Goal: Task Accomplishment & Management: Use online tool/utility

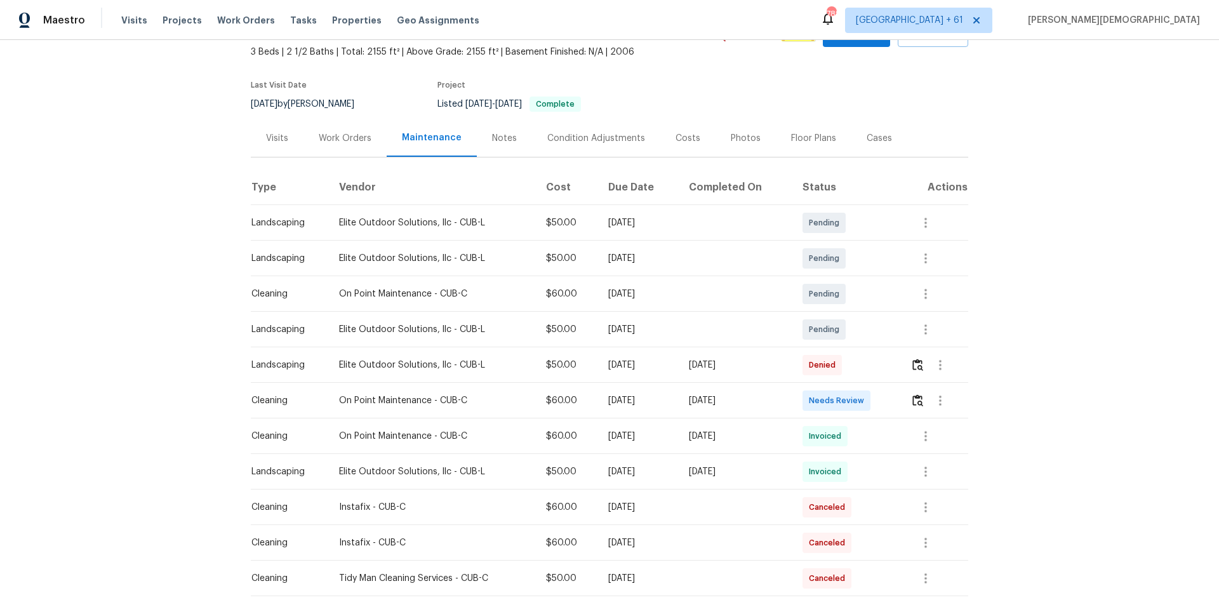
scroll to position [254, 0]
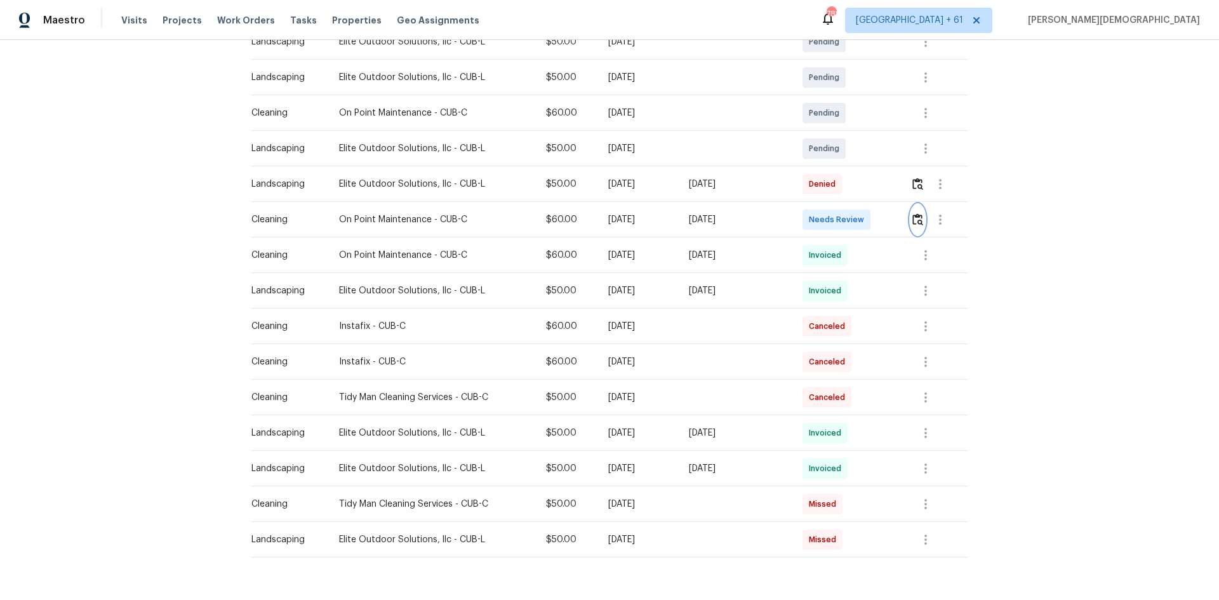
click at [866, 216] on img "button" at bounding box center [917, 219] width 11 height 12
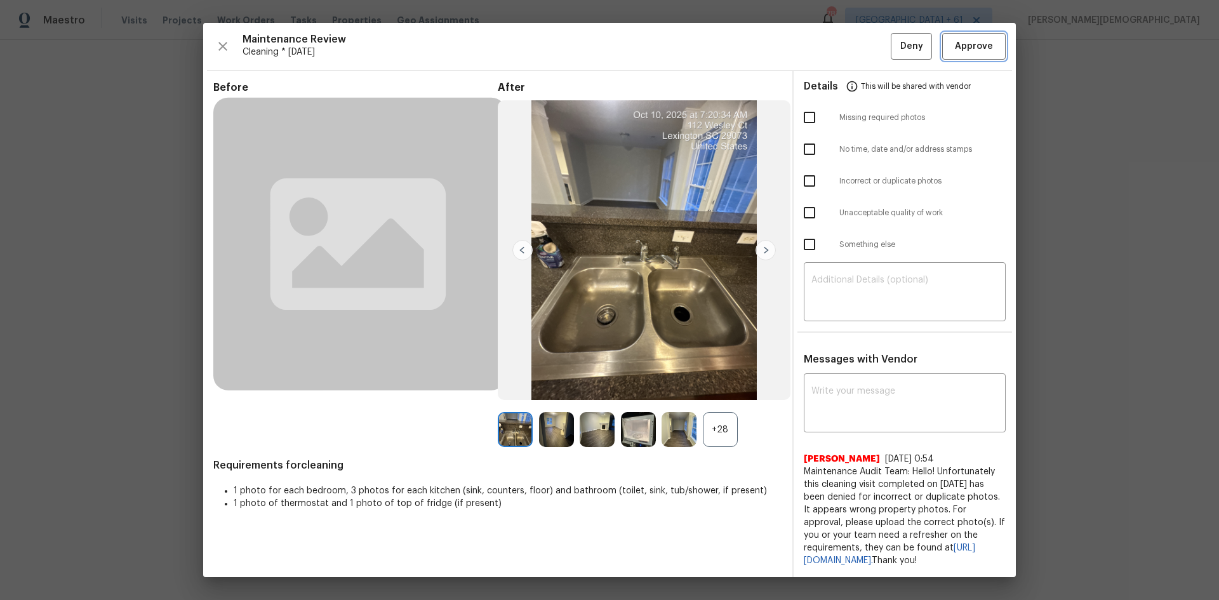
click at [866, 58] on button "Approve" at bounding box center [973, 46] width 63 height 27
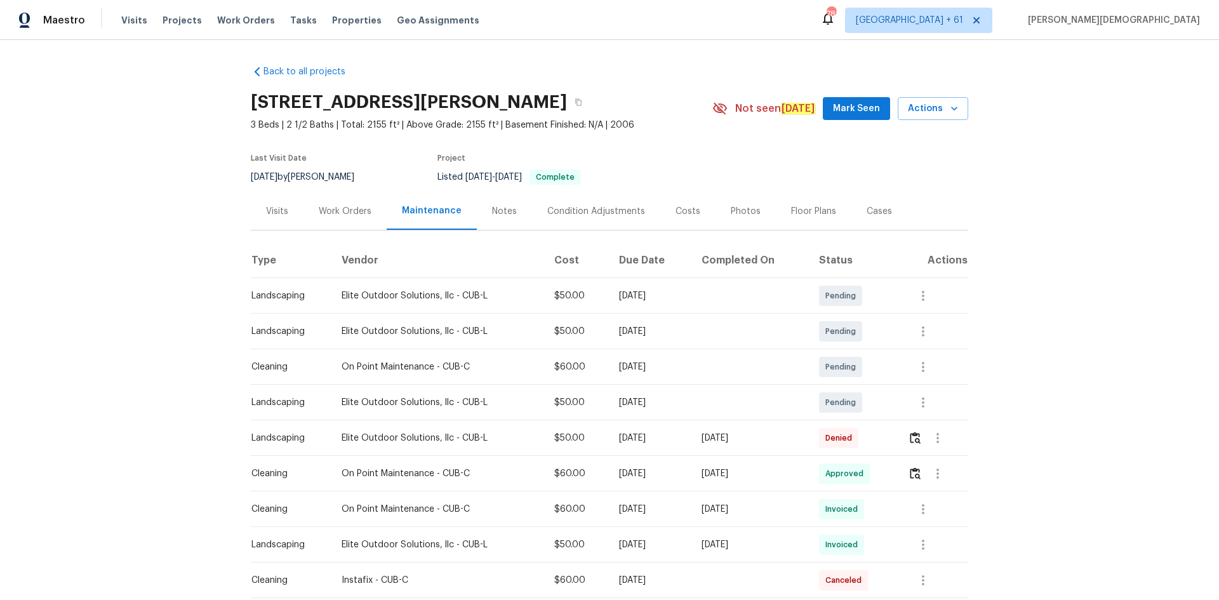
scroll to position [127, 0]
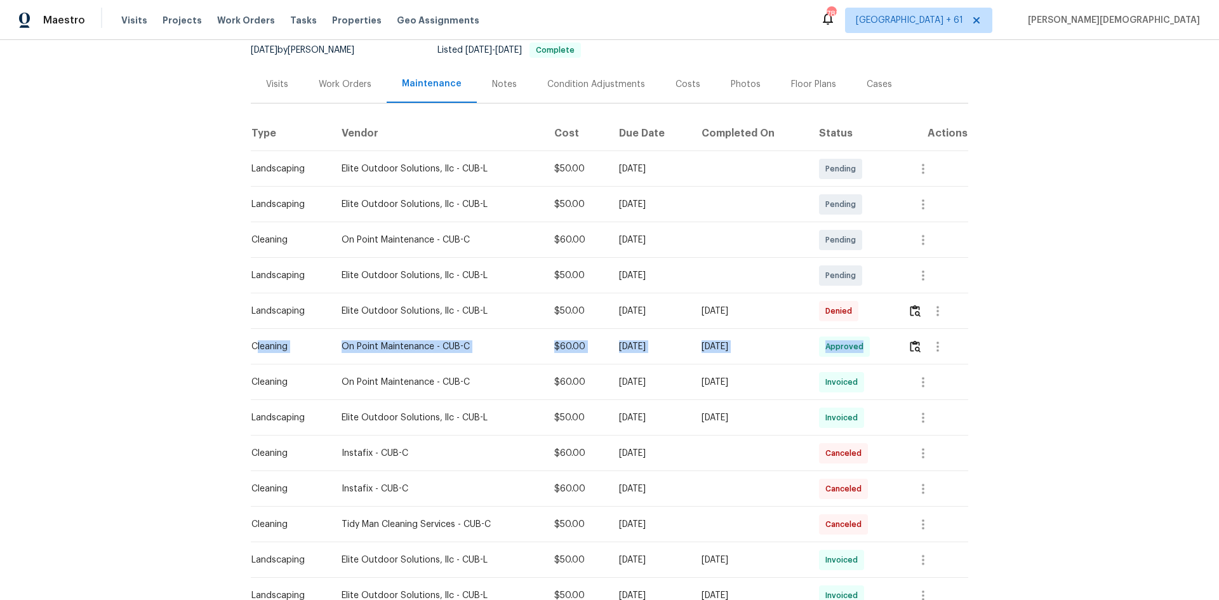
drag, startPoint x: 250, startPoint y: 341, endPoint x: 884, endPoint y: 337, distance: 634.2
click at [866, 337] on tr "Cleaning On Point Maintenance - CUB-C $60.00 Thu, Oct 09 2025 Mon, Oct 13 2025 …" at bounding box center [609, 347] width 717 height 36
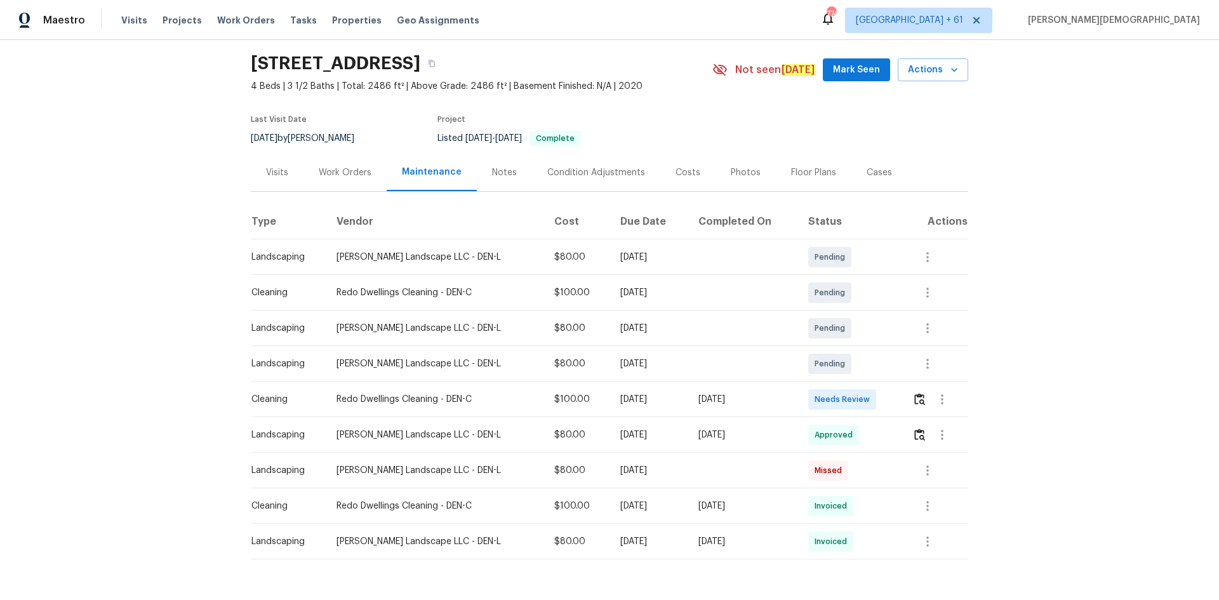
scroll to position [78, 0]
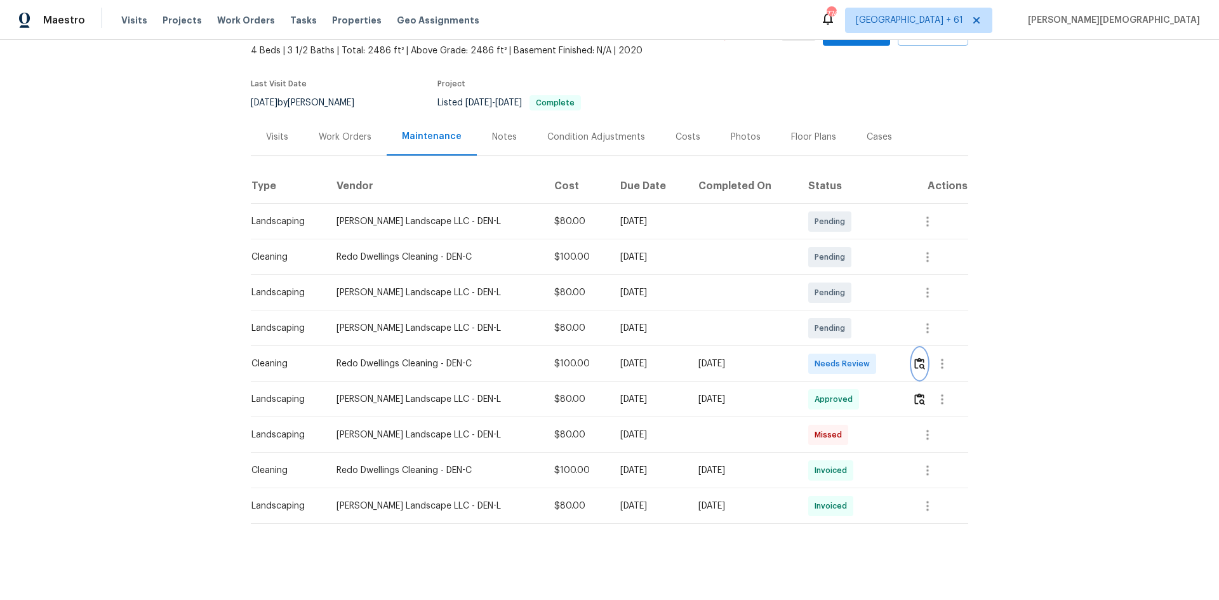
click at [866, 357] on img "button" at bounding box center [919, 363] width 11 height 12
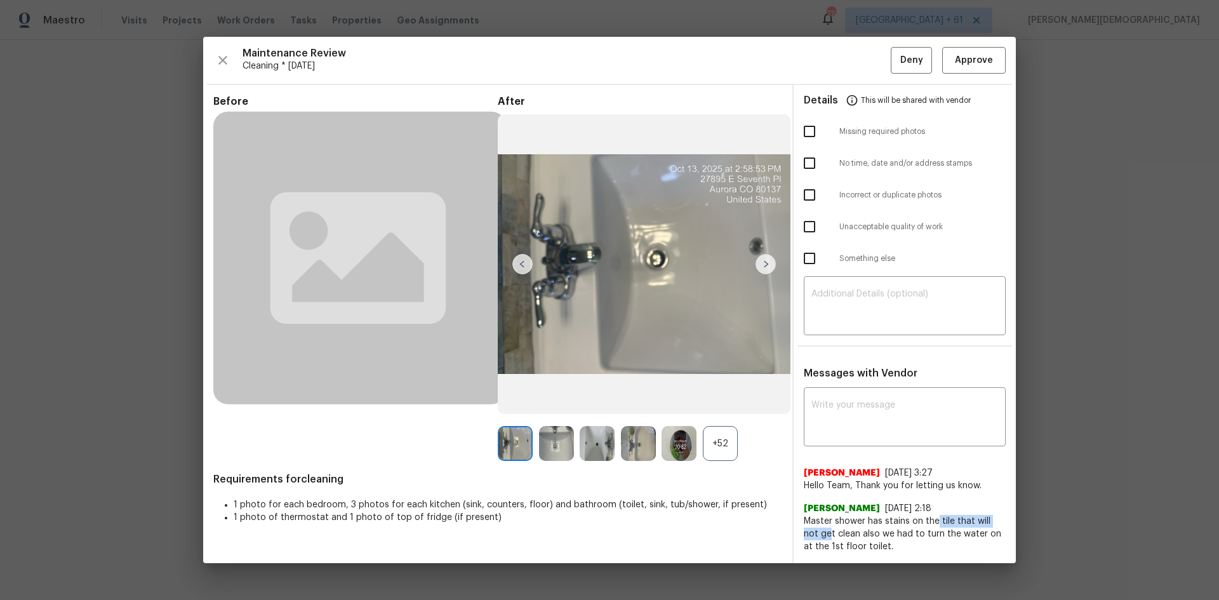
drag, startPoint x: 813, startPoint y: 524, endPoint x: 933, endPoint y: 515, distance: 121.0
click at [866, 401] on span "Master shower has stains on the tile that will not get clean also we had to tur…" at bounding box center [905, 534] width 202 height 38
click at [866, 64] on span "Approve" at bounding box center [974, 61] width 38 height 16
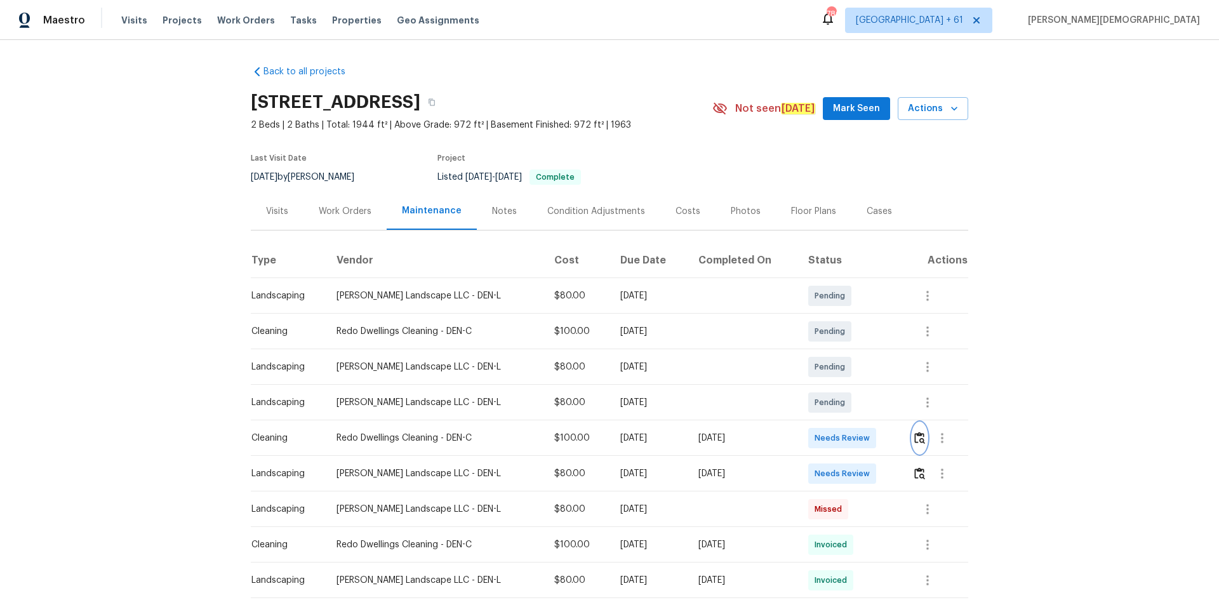
click at [656, 401] on button "button" at bounding box center [919, 438] width 15 height 30
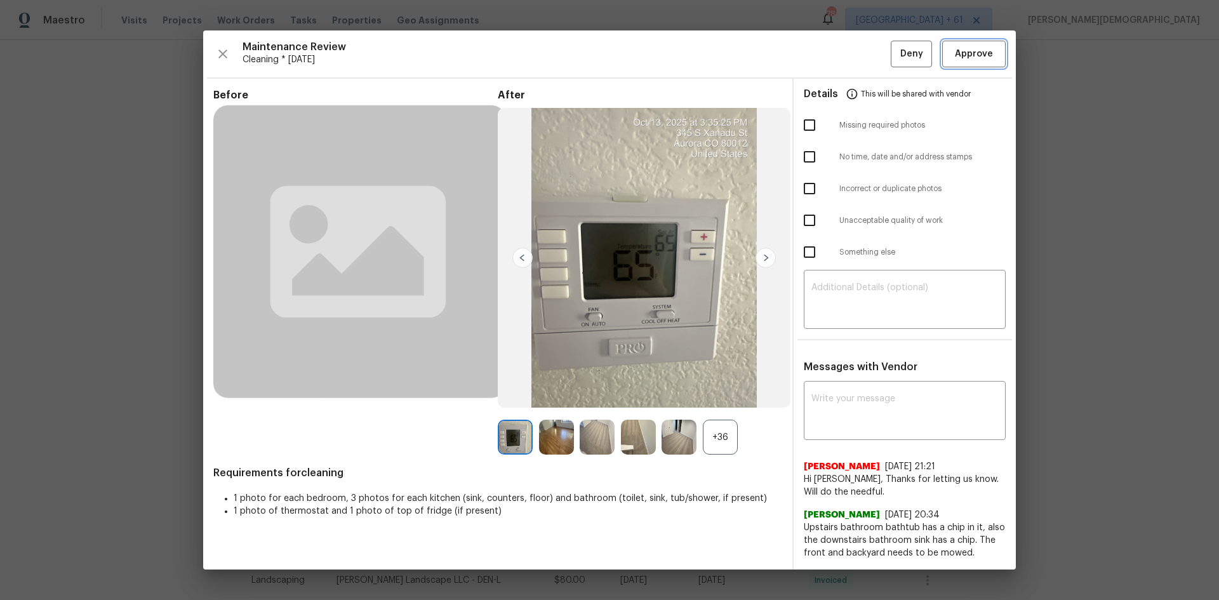
click at [656, 51] on button "Approve" at bounding box center [973, 54] width 63 height 27
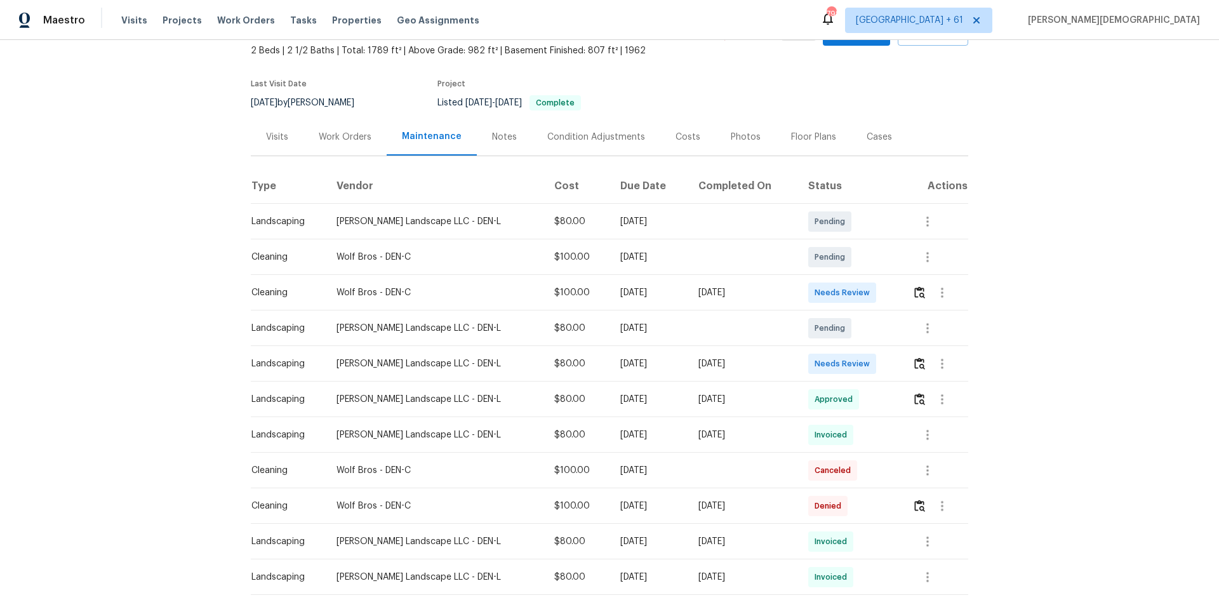
scroll to position [127, 0]
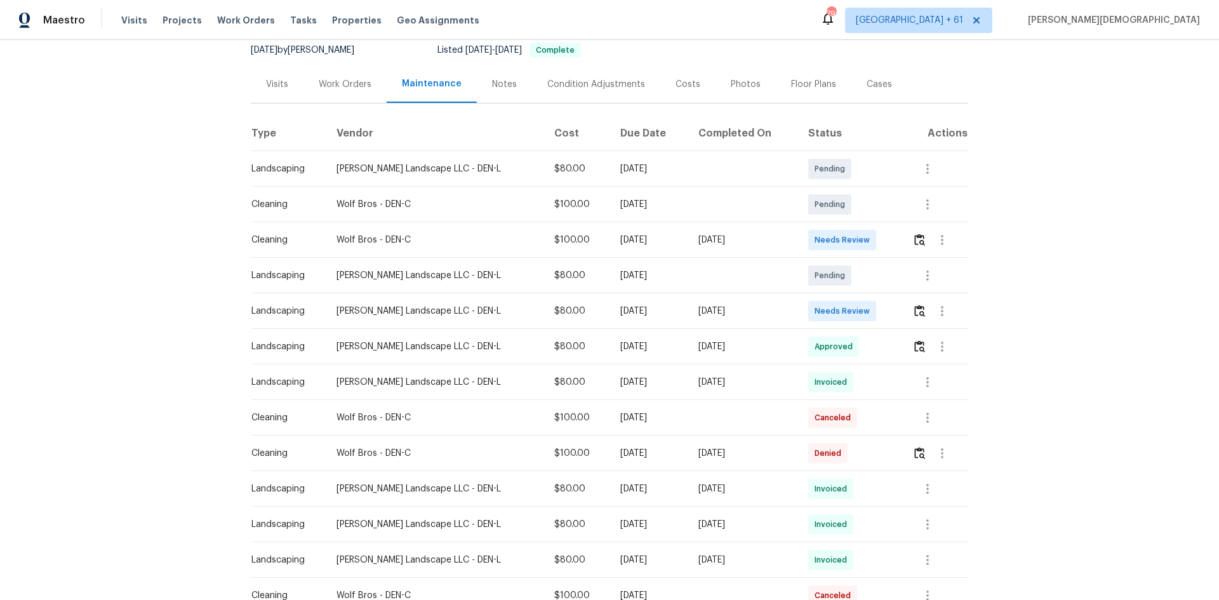
click at [866, 225] on td "Needs Review" at bounding box center [850, 240] width 104 height 36
click at [866, 244] on div at bounding box center [942, 240] width 30 height 30
click at [866, 239] on img "button" at bounding box center [919, 240] width 11 height 12
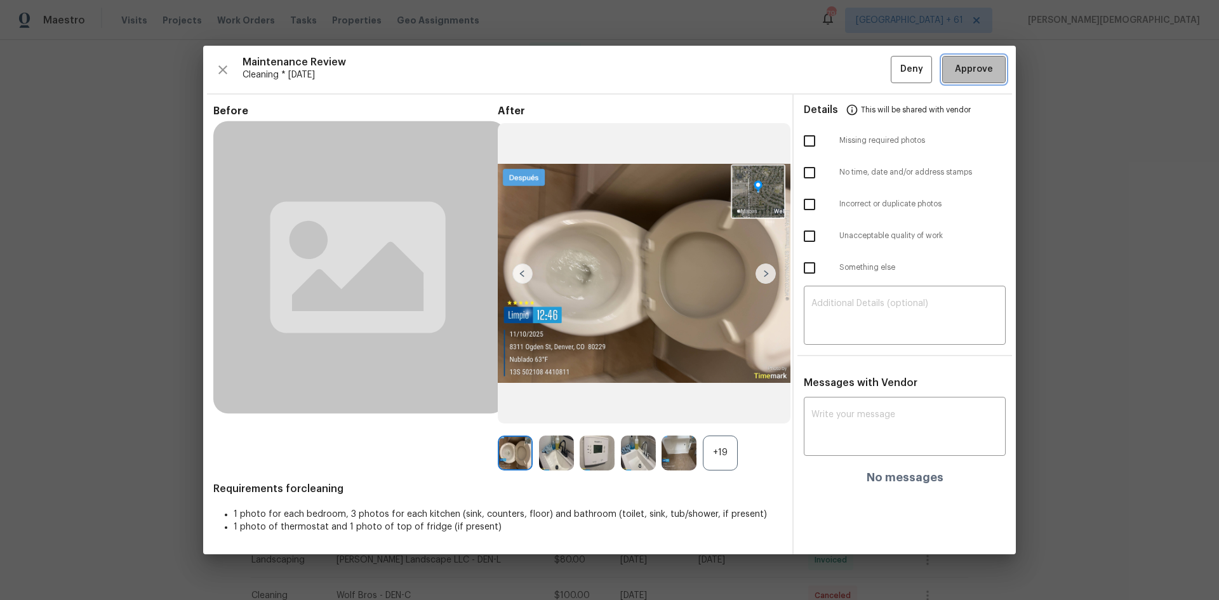
click at [866, 65] on span "Approve" at bounding box center [974, 70] width 38 height 16
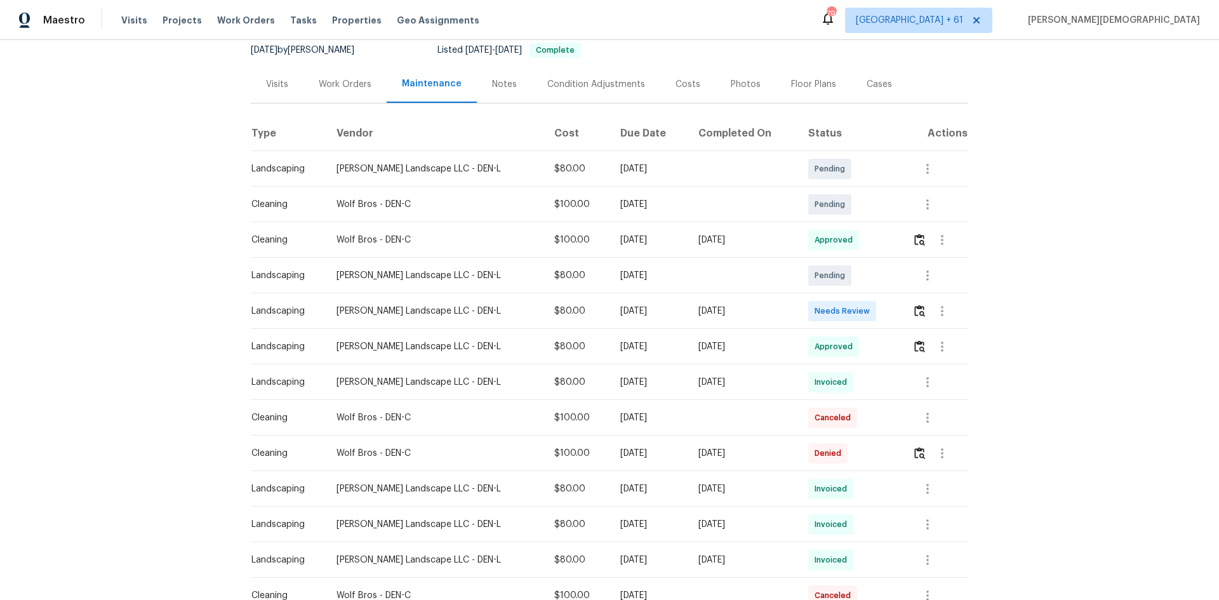
click at [866, 272] on div "Back to all projects 8311 Ogden St, Denver, CO 80229 2 Beds | 2 1/2 Baths | Tot…" at bounding box center [609, 320] width 1219 height 560
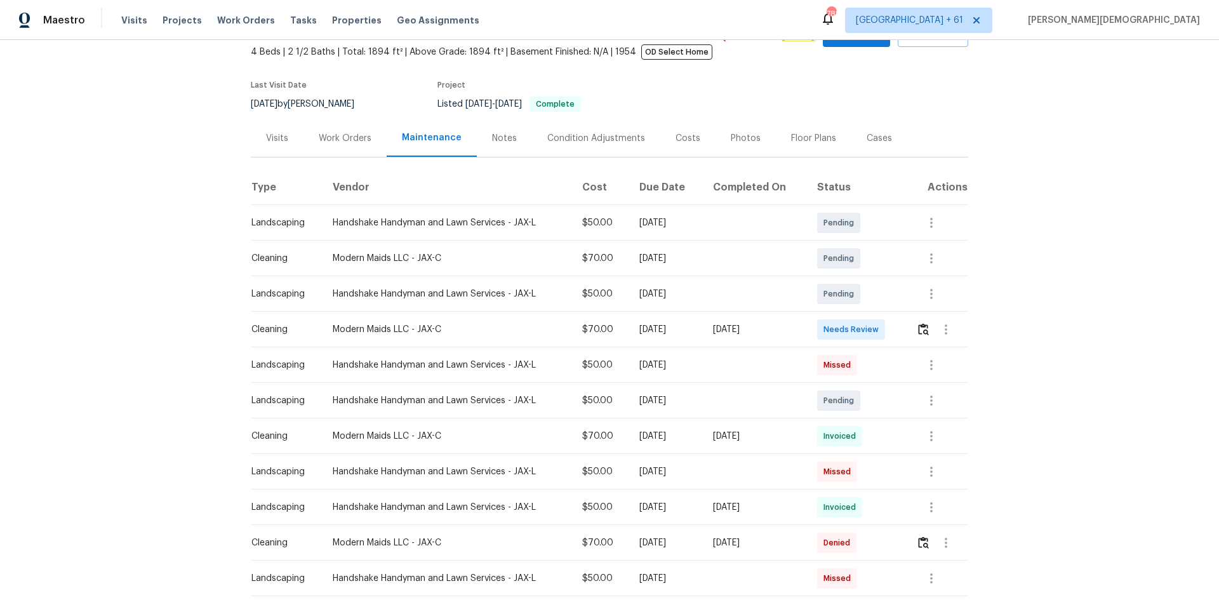
scroll to position [127, 0]
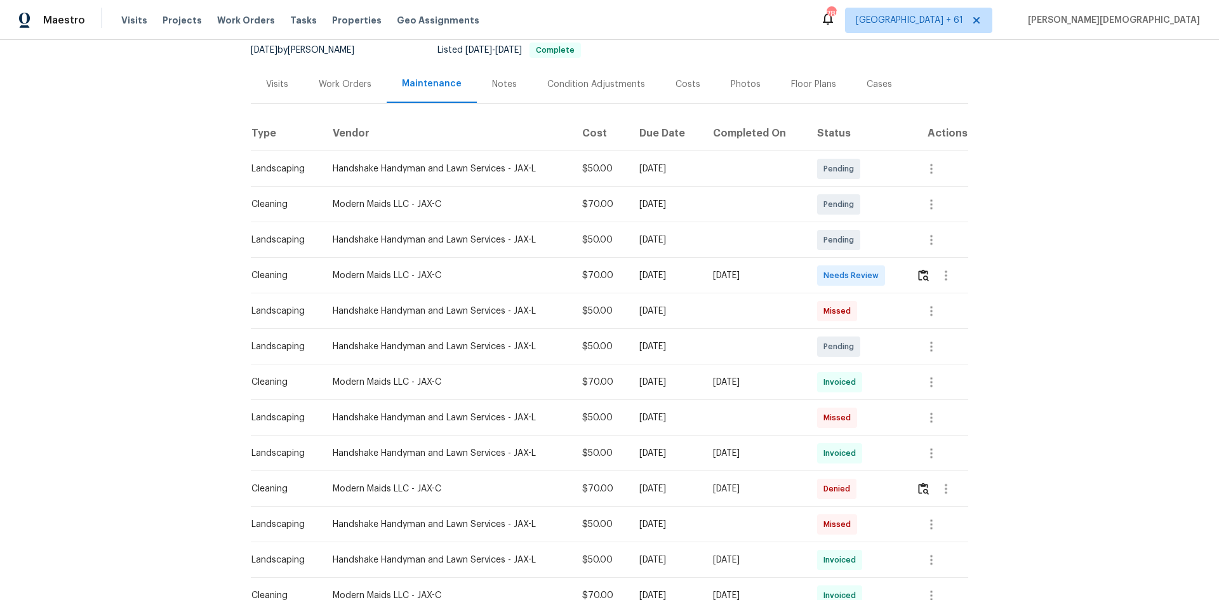
click at [866, 260] on div at bounding box center [941, 275] width 51 height 30
click at [866, 272] on img "button" at bounding box center [923, 275] width 11 height 12
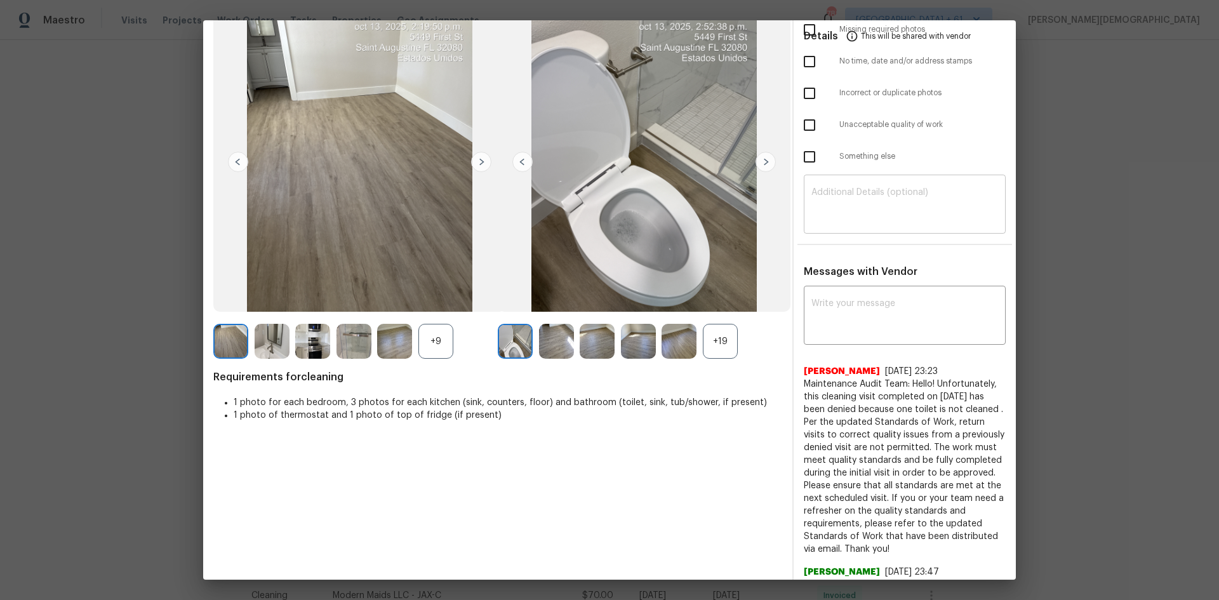
scroll to position [0, 0]
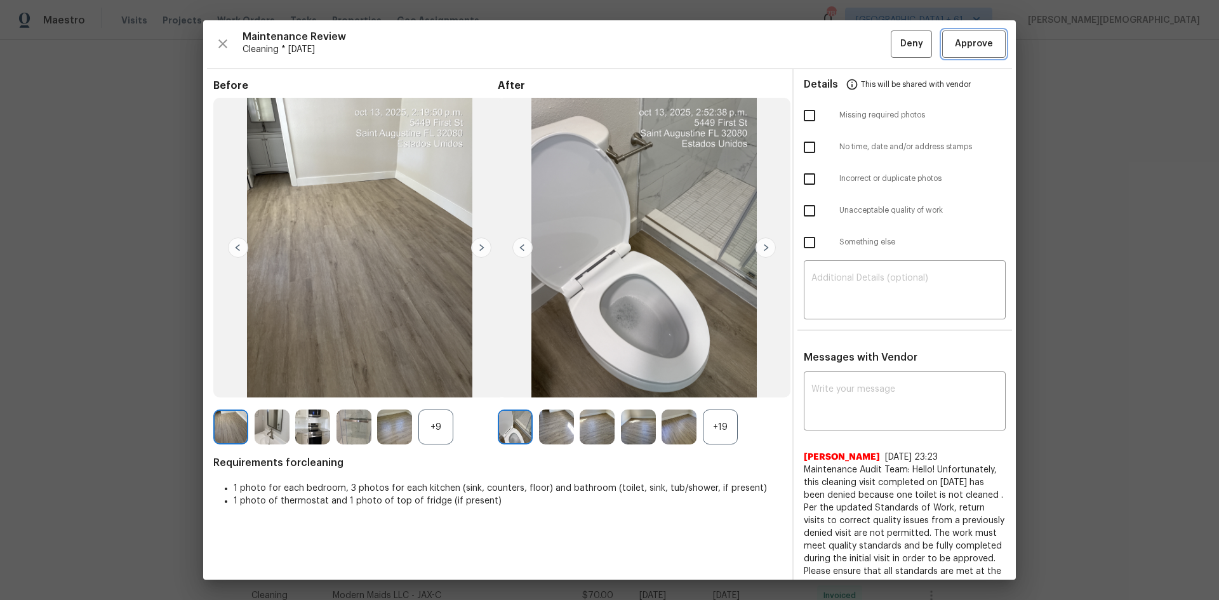
click at [866, 41] on span "Approve" at bounding box center [974, 44] width 38 height 16
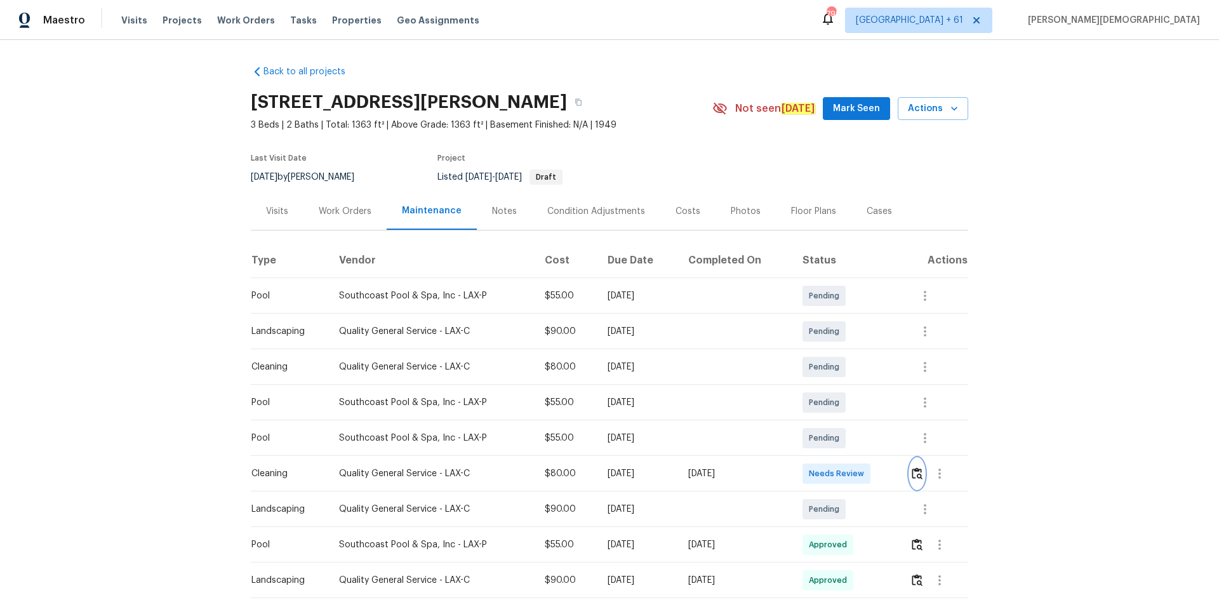
click at [866, 401] on img "button" at bounding box center [917, 473] width 11 height 12
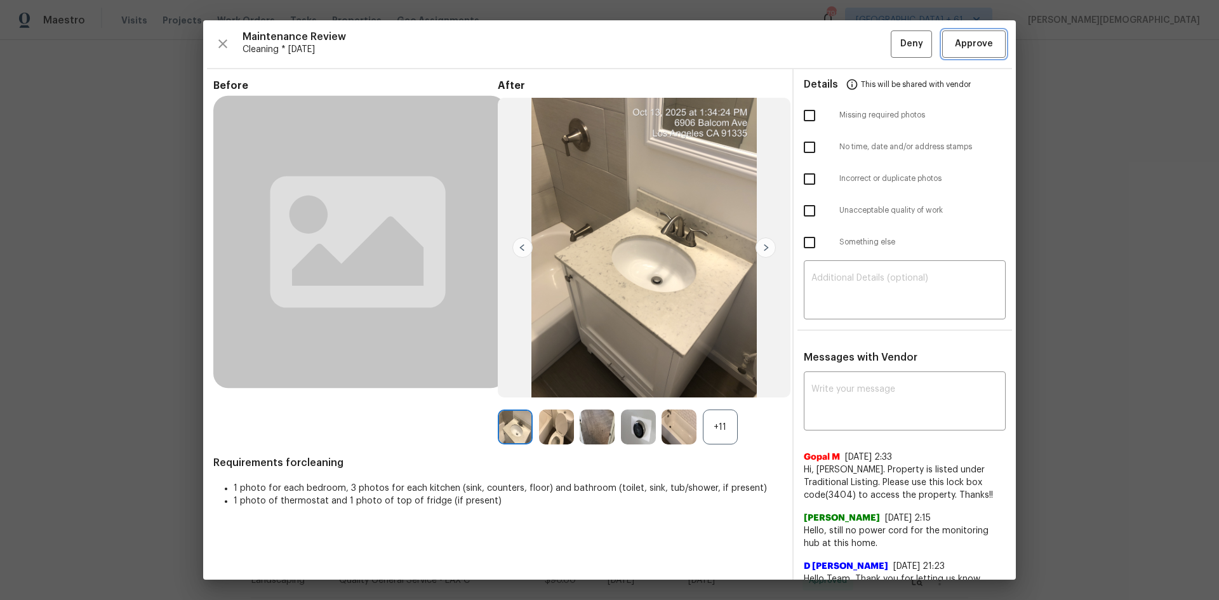
click at [866, 51] on button "Approve" at bounding box center [973, 43] width 63 height 27
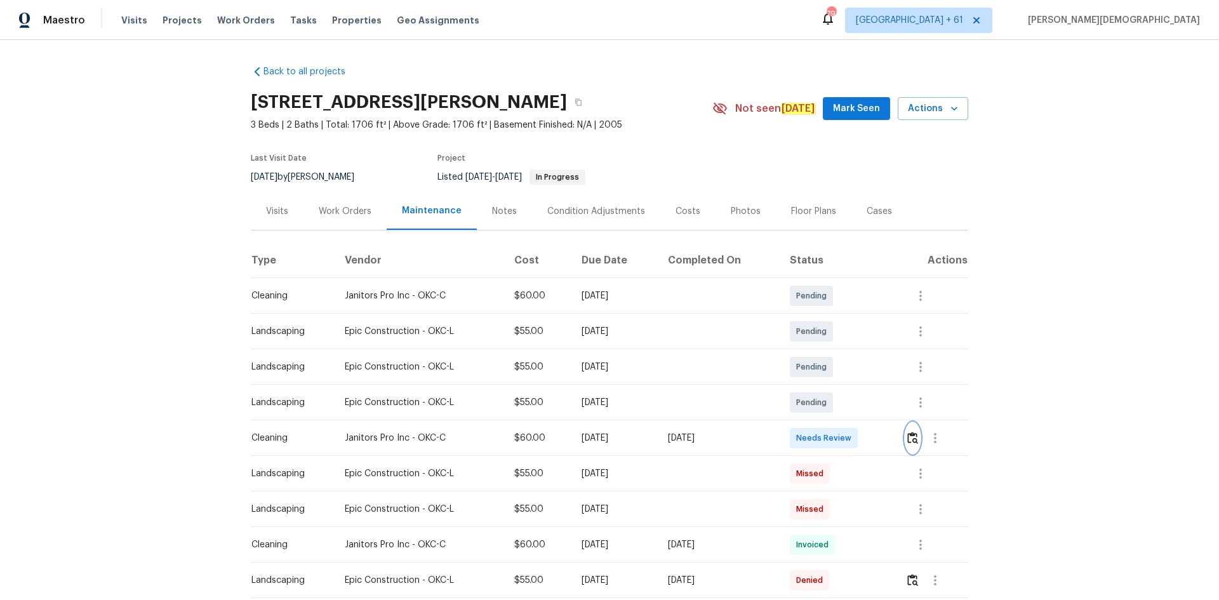
click at [866, 401] on img "button" at bounding box center [912, 438] width 11 height 12
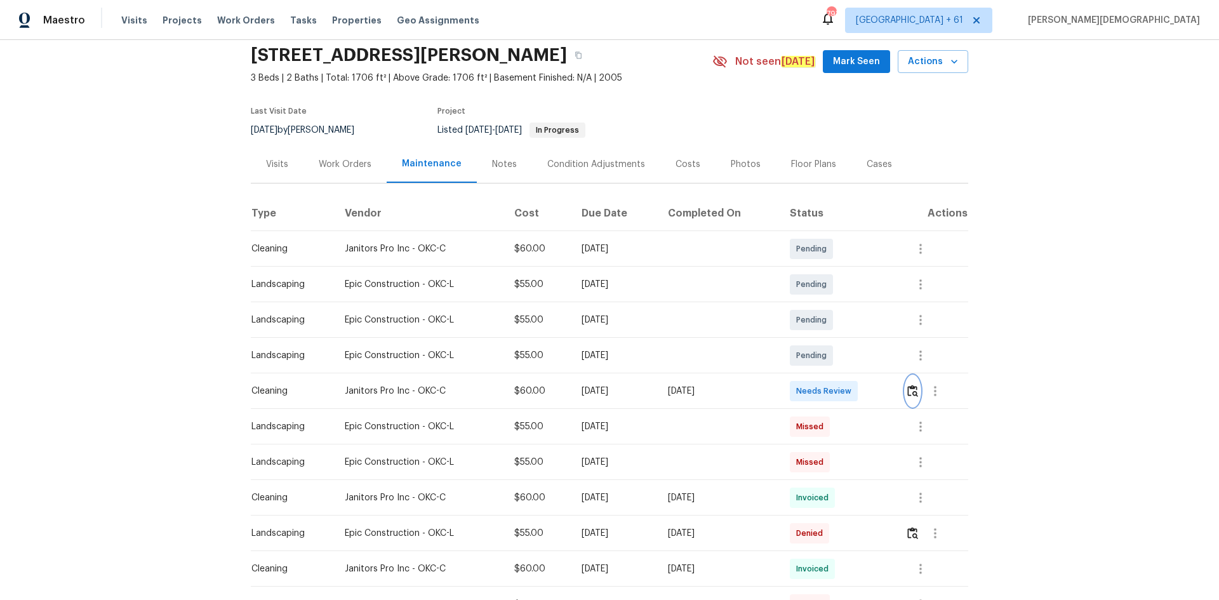
scroll to position [127, 0]
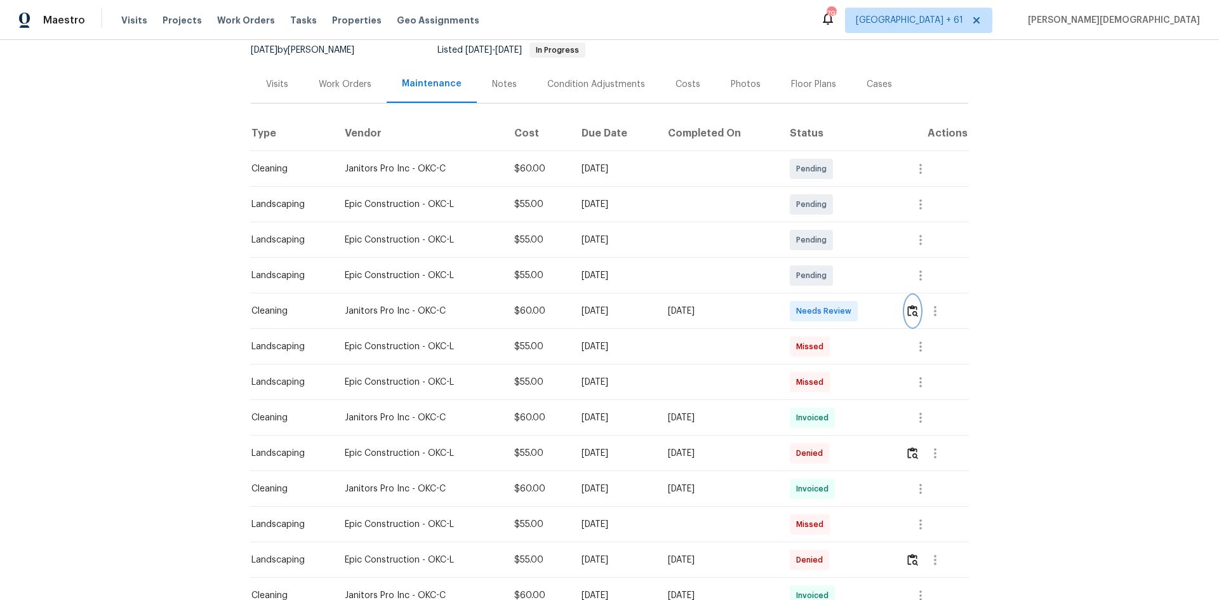
click at [866, 305] on img "button" at bounding box center [912, 311] width 11 height 12
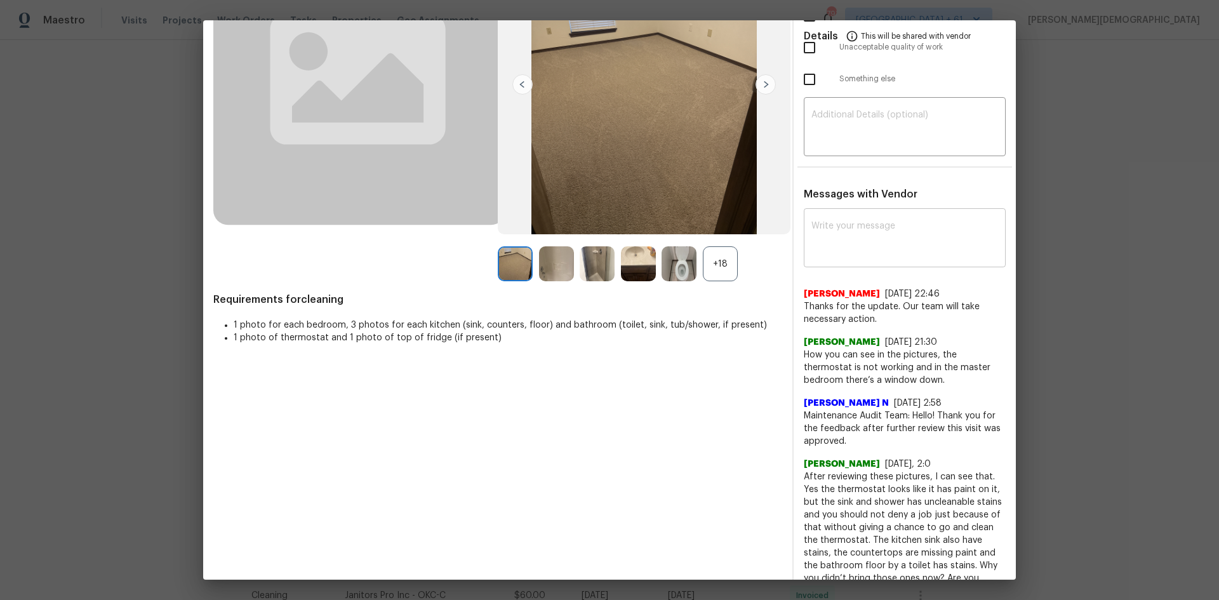
scroll to position [0, 0]
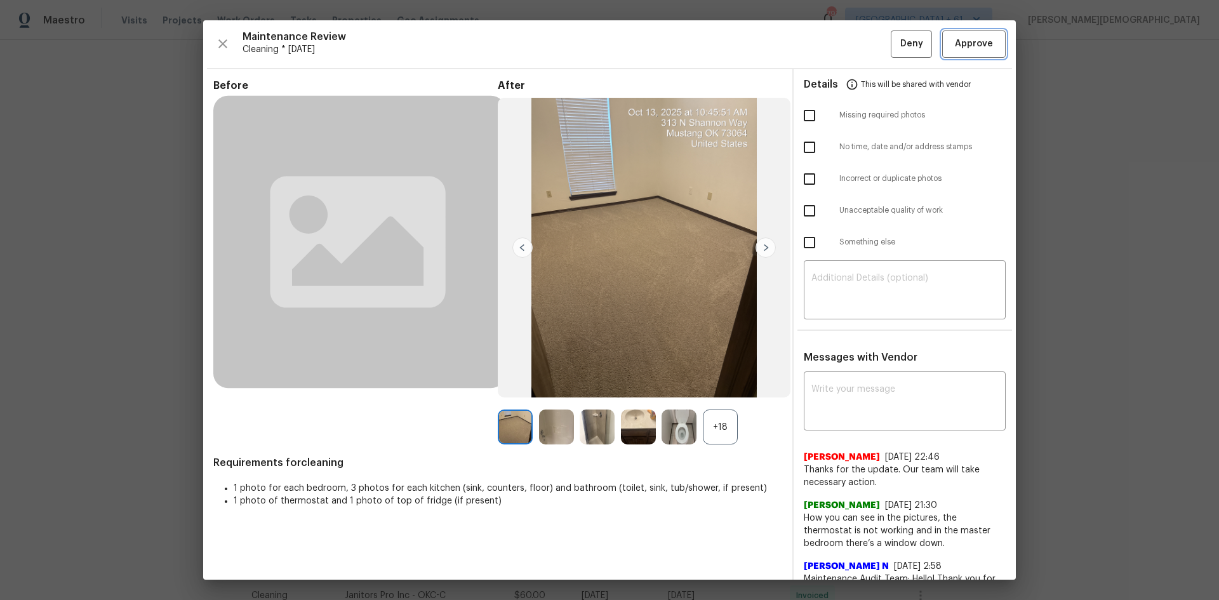
click at [866, 48] on span "Approve" at bounding box center [974, 44] width 38 height 16
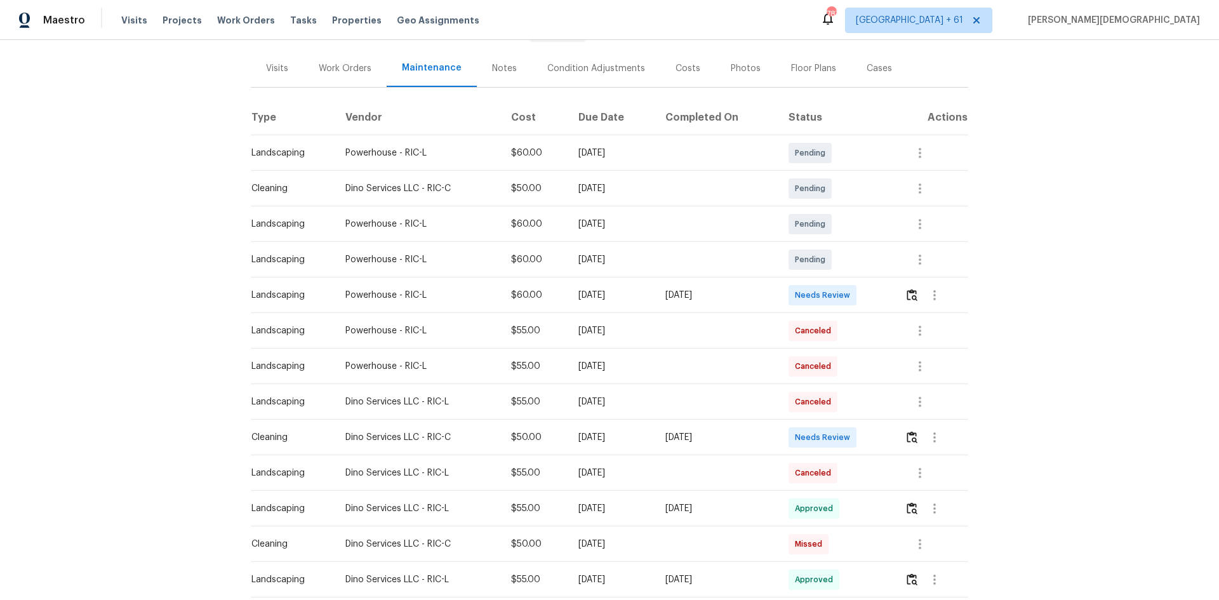
scroll to position [220, 0]
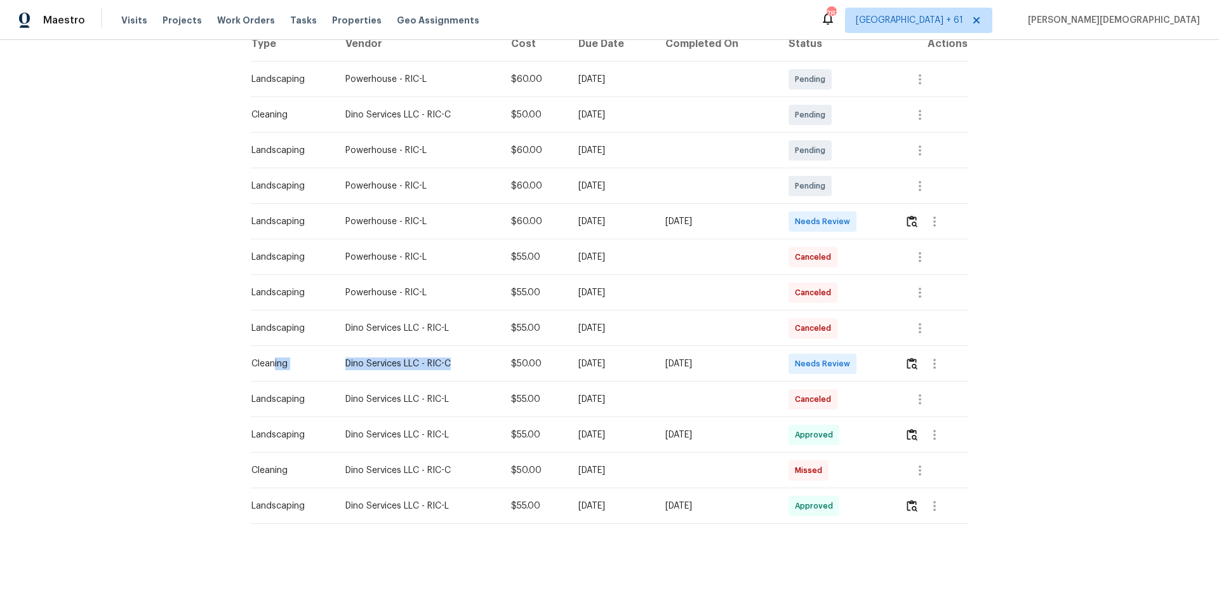
drag, startPoint x: 272, startPoint y: 355, endPoint x: 476, endPoint y: 368, distance: 204.8
click at [476, 368] on tr "Cleaning Dino Services LLC - RIC-C $50.00 Mon, Oct 06 2025 Mon, Oct 13 2025 Nee…" at bounding box center [609, 364] width 717 height 36
click at [866, 351] on button "button" at bounding box center [934, 363] width 30 height 30
click at [866, 351] on div at bounding box center [609, 300] width 1219 height 600
click at [866, 357] on img "button" at bounding box center [911, 363] width 11 height 12
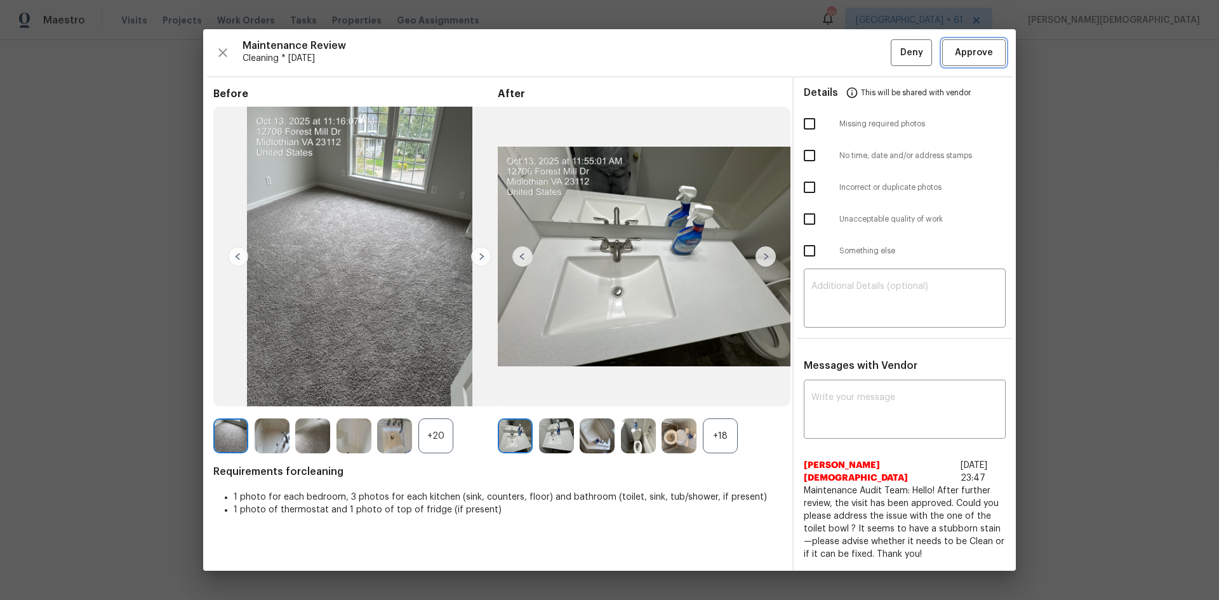
click at [866, 67] on button "Approve" at bounding box center [973, 52] width 63 height 27
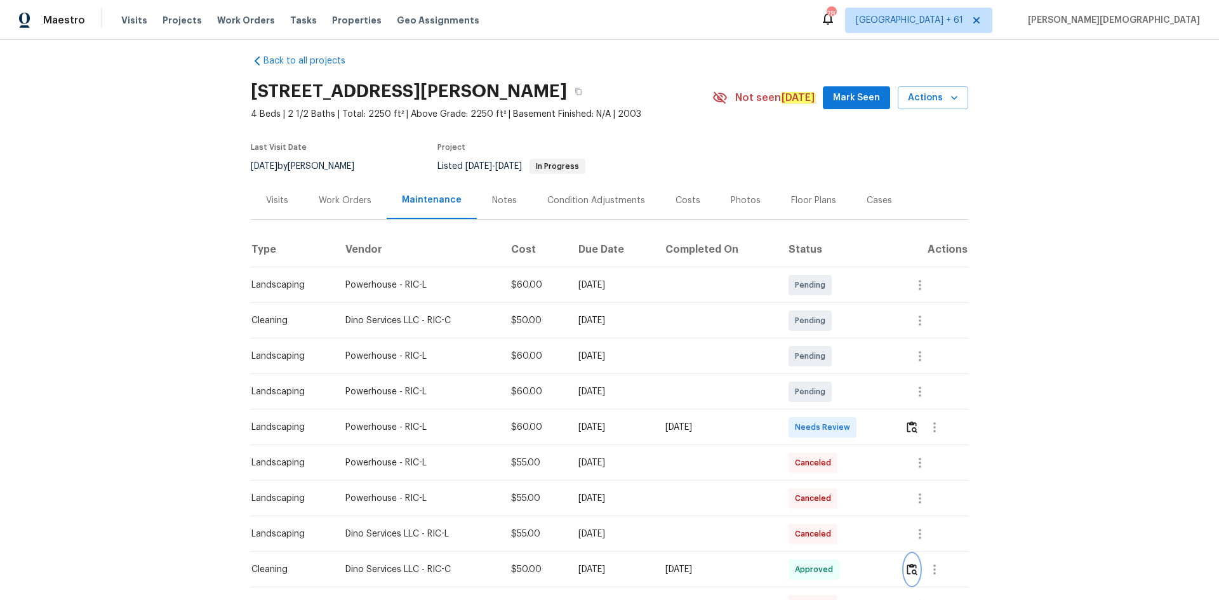
scroll to position [0, 0]
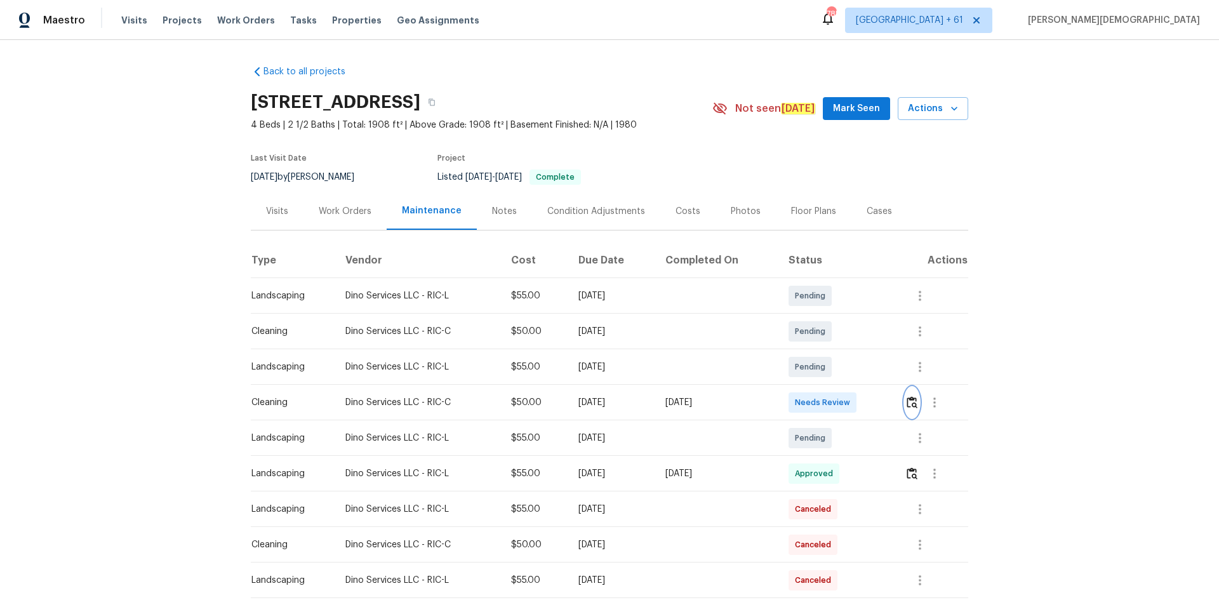
click at [866, 401] on button "button" at bounding box center [912, 402] width 15 height 30
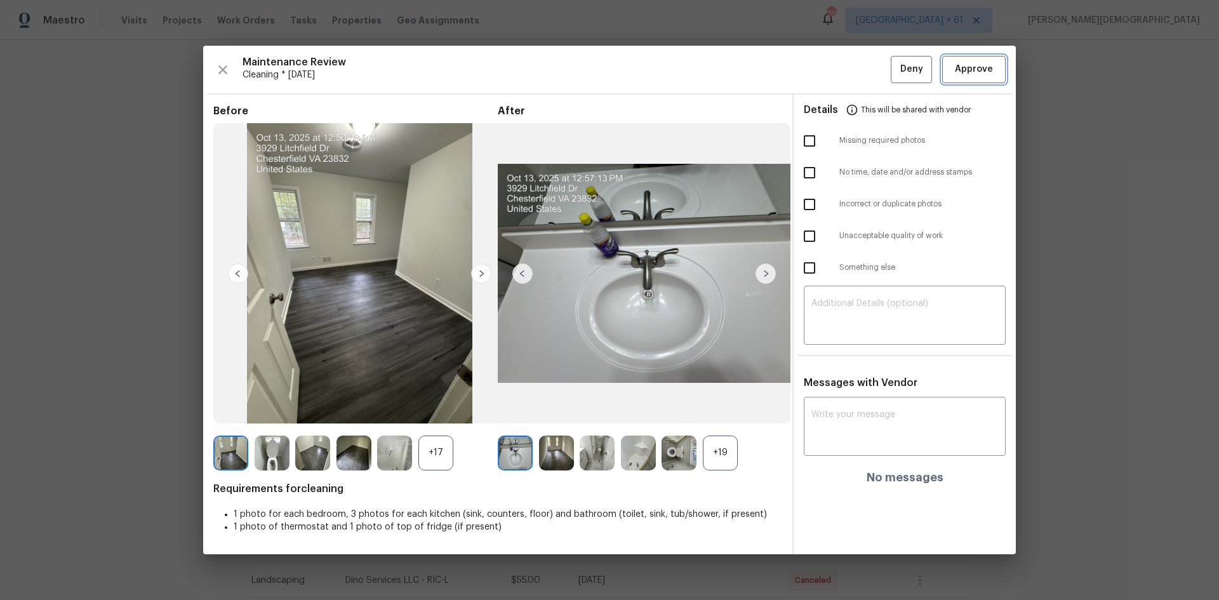
click at [866, 73] on span "Approve" at bounding box center [974, 70] width 38 height 16
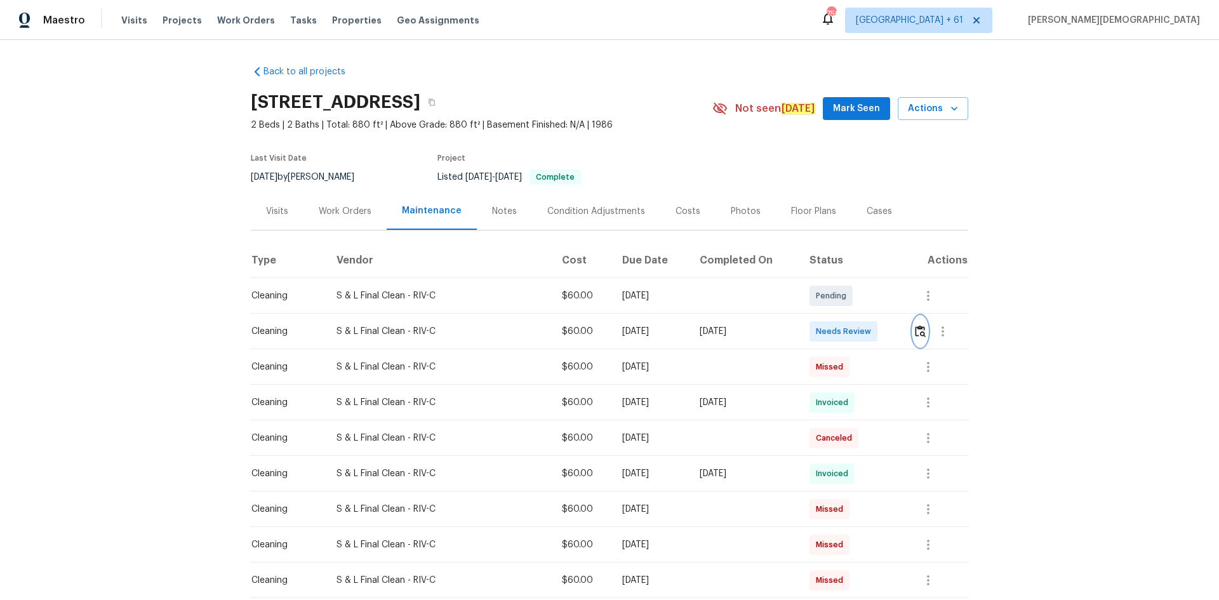
click at [913, 328] on button "button" at bounding box center [920, 331] width 15 height 30
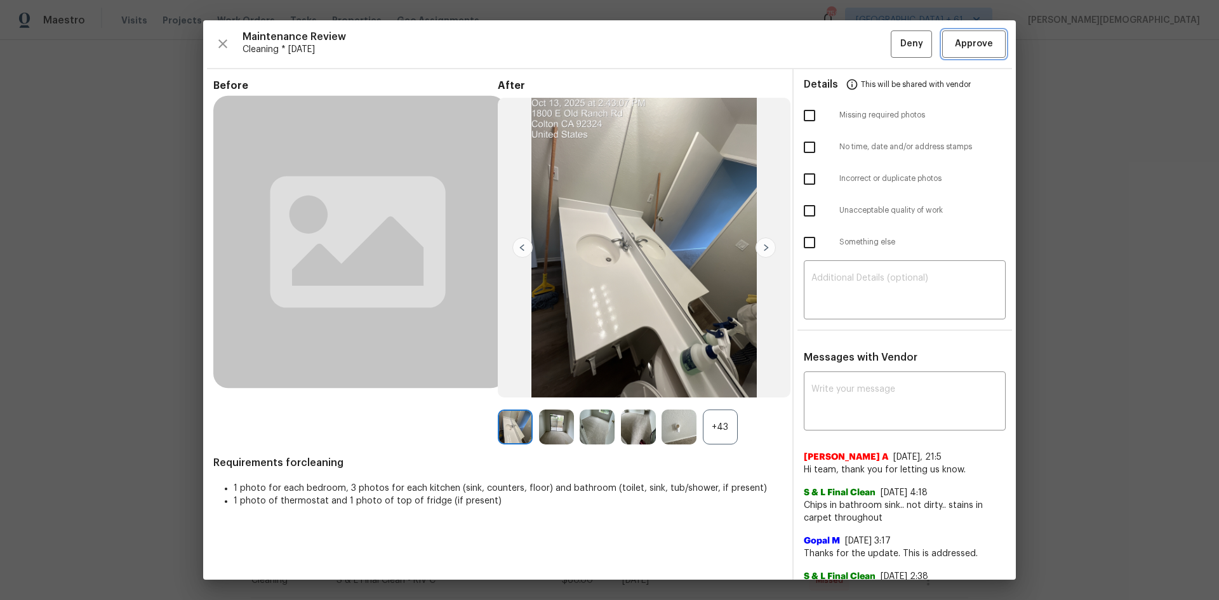
click at [942, 55] on button "Approve" at bounding box center [973, 43] width 63 height 27
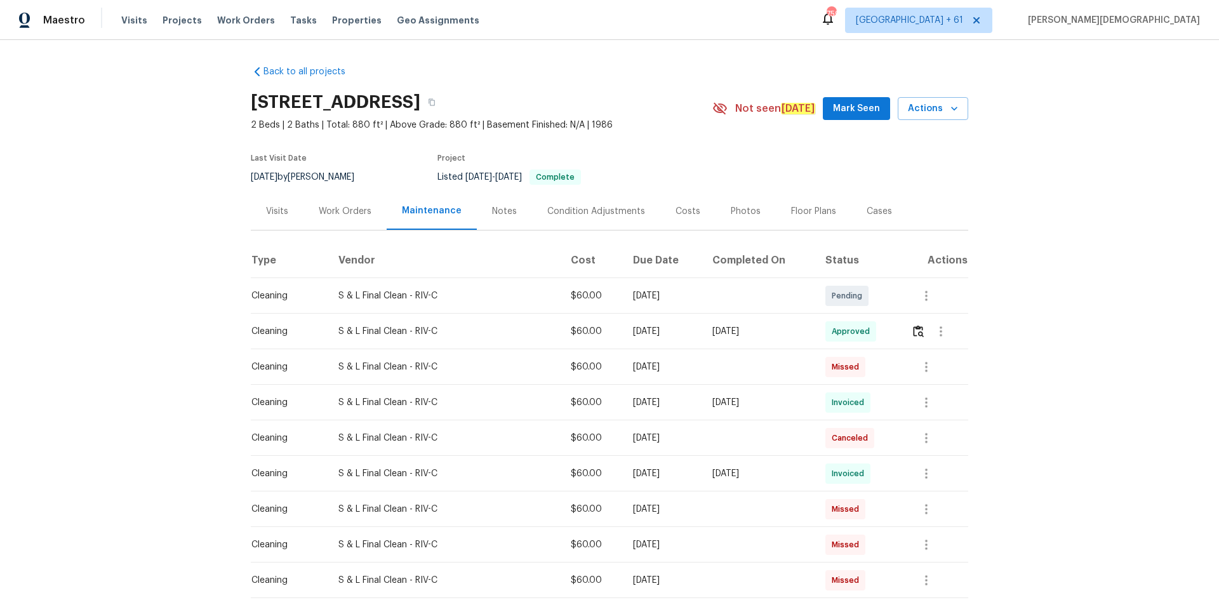
click at [1073, 107] on div "Back to all projects [STREET_ADDRESS] 2 Beds | 2 Baths | Total: 880 ft² | Above…" at bounding box center [609, 320] width 1219 height 560
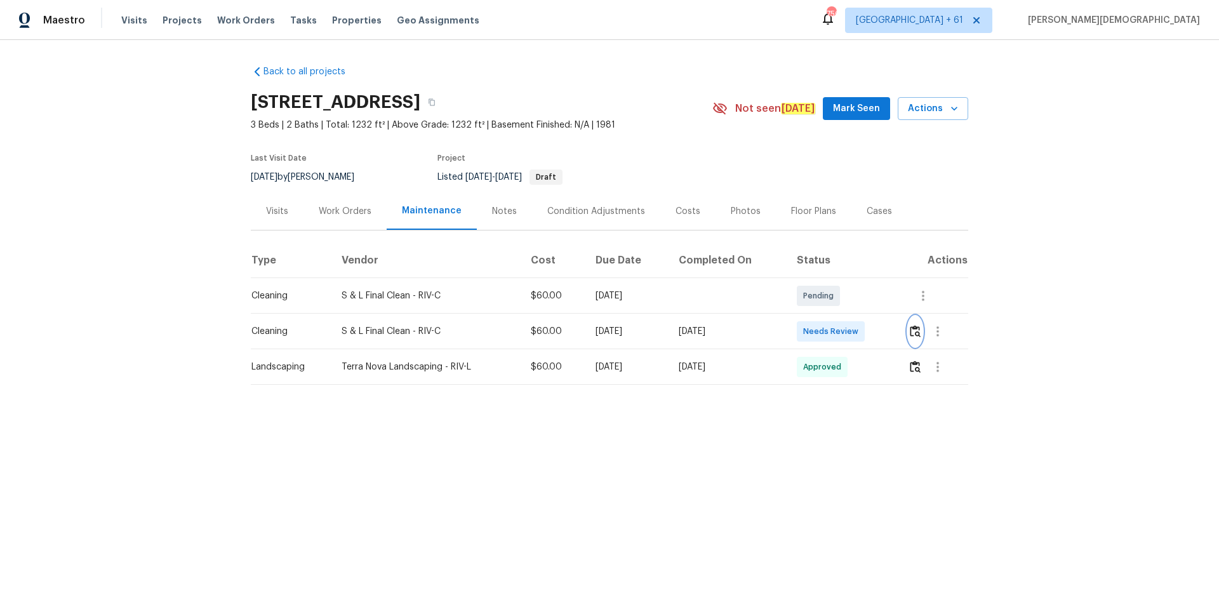
click at [866, 325] on img "button" at bounding box center [915, 331] width 11 height 12
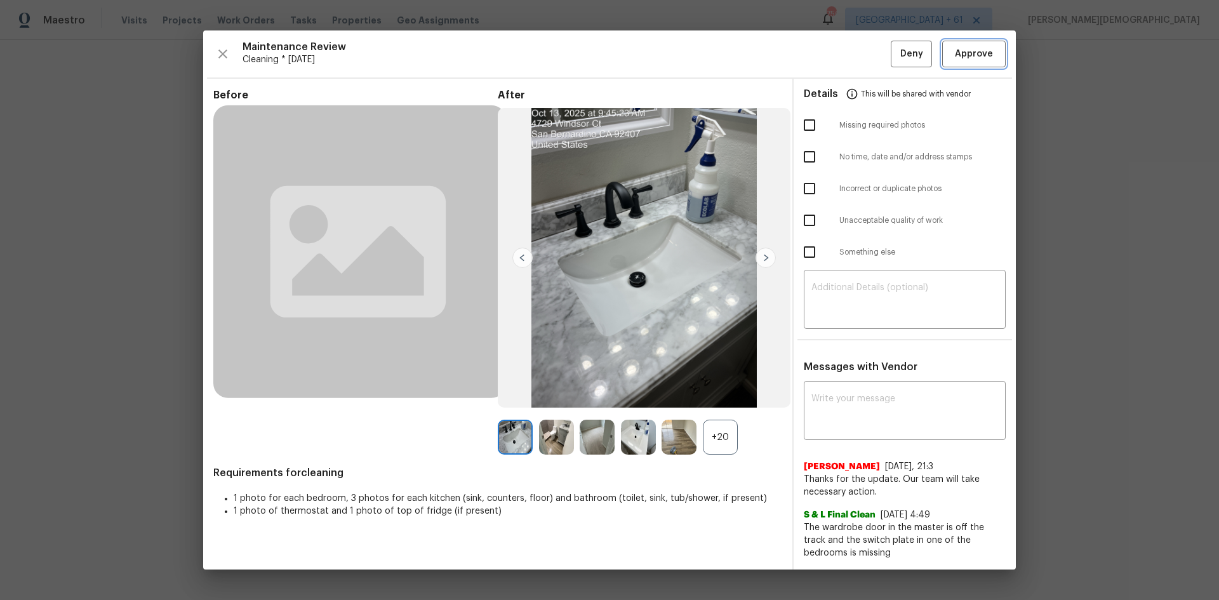
click at [866, 68] on button "Approve" at bounding box center [973, 54] width 63 height 27
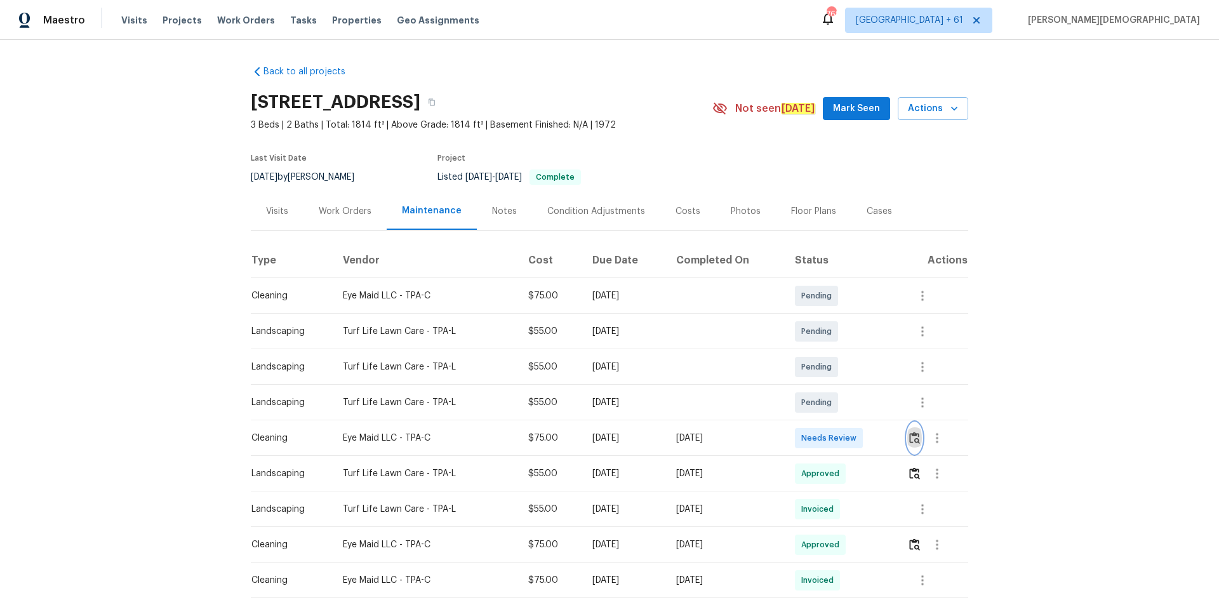
click at [866, 401] on img "button" at bounding box center [914, 438] width 11 height 12
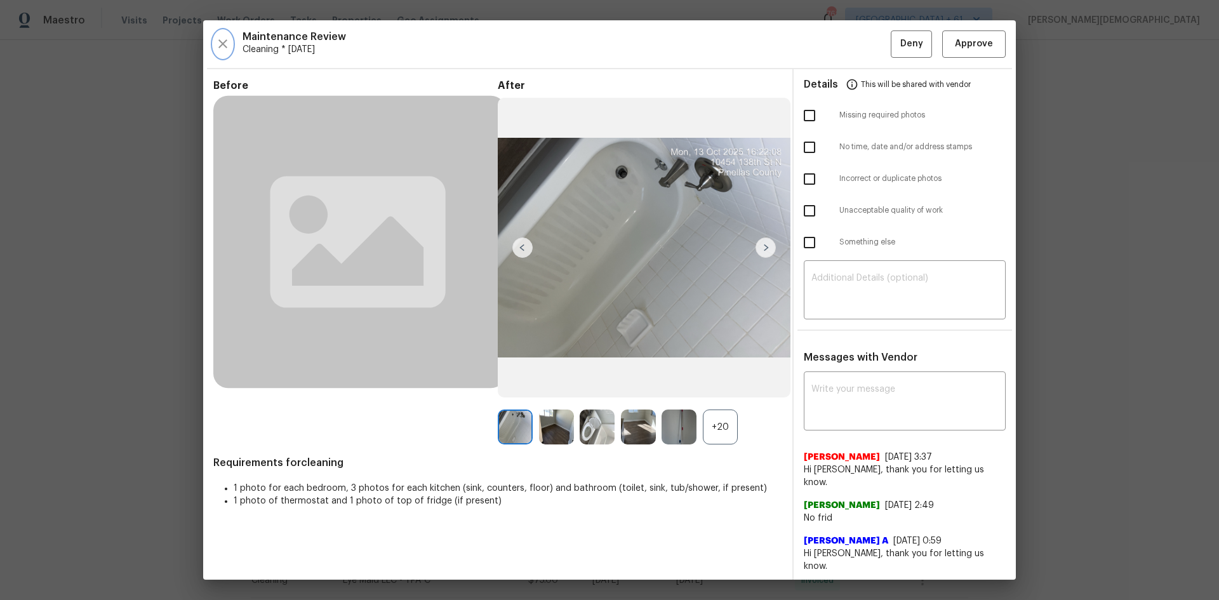
click at [226, 46] on icon "button" at bounding box center [222, 43] width 15 height 15
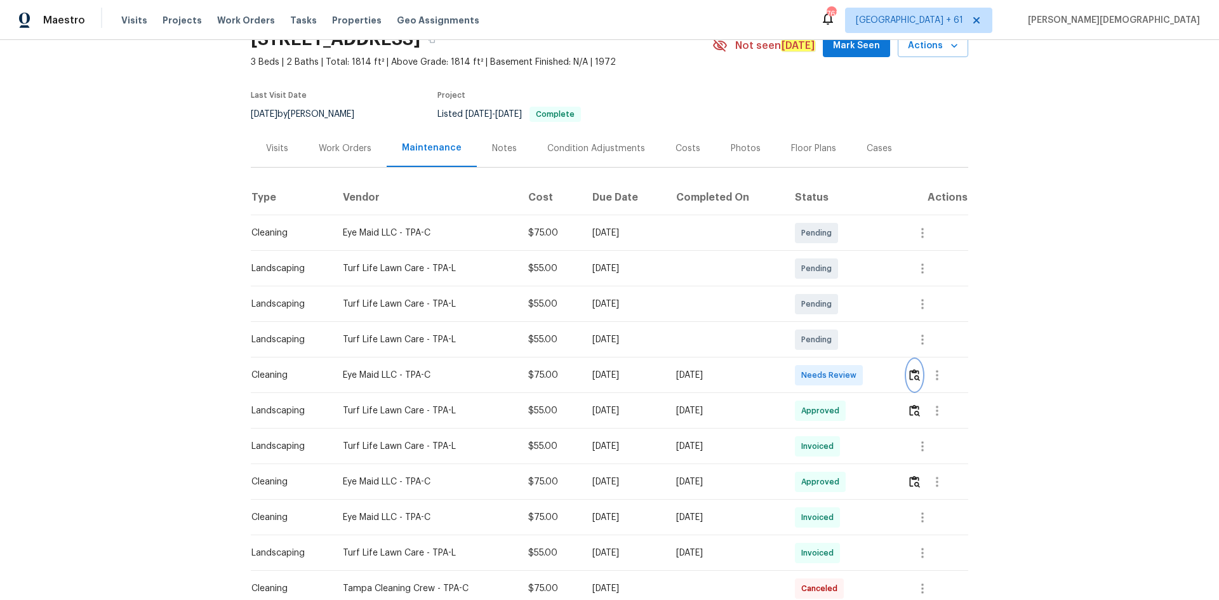
scroll to position [254, 0]
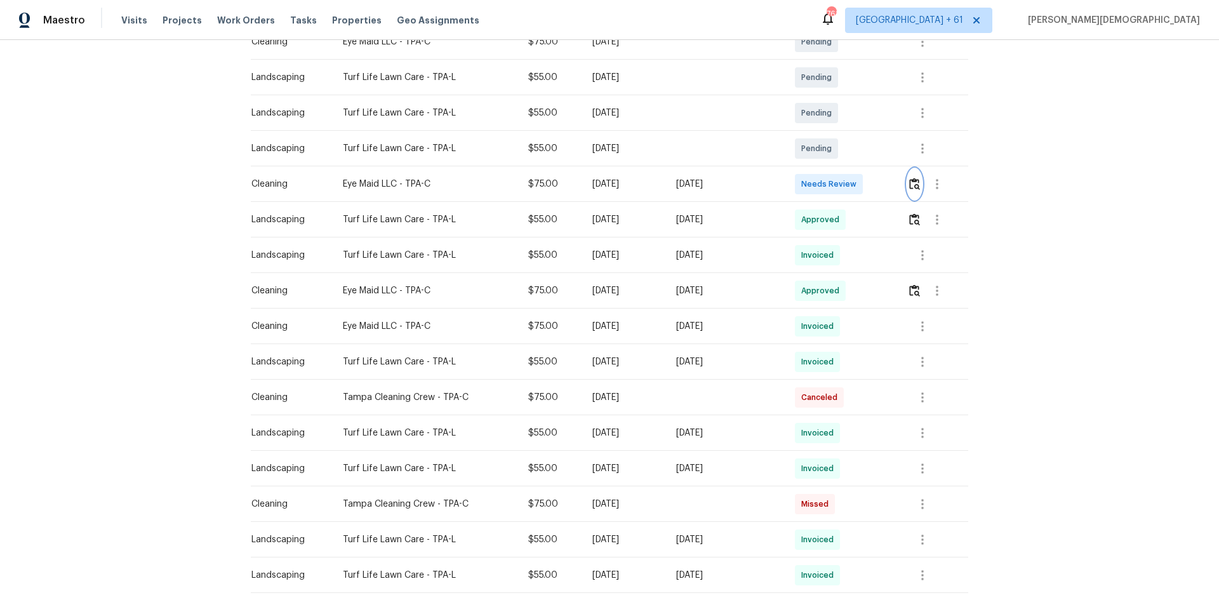
click at [866, 183] on img "button" at bounding box center [914, 184] width 11 height 12
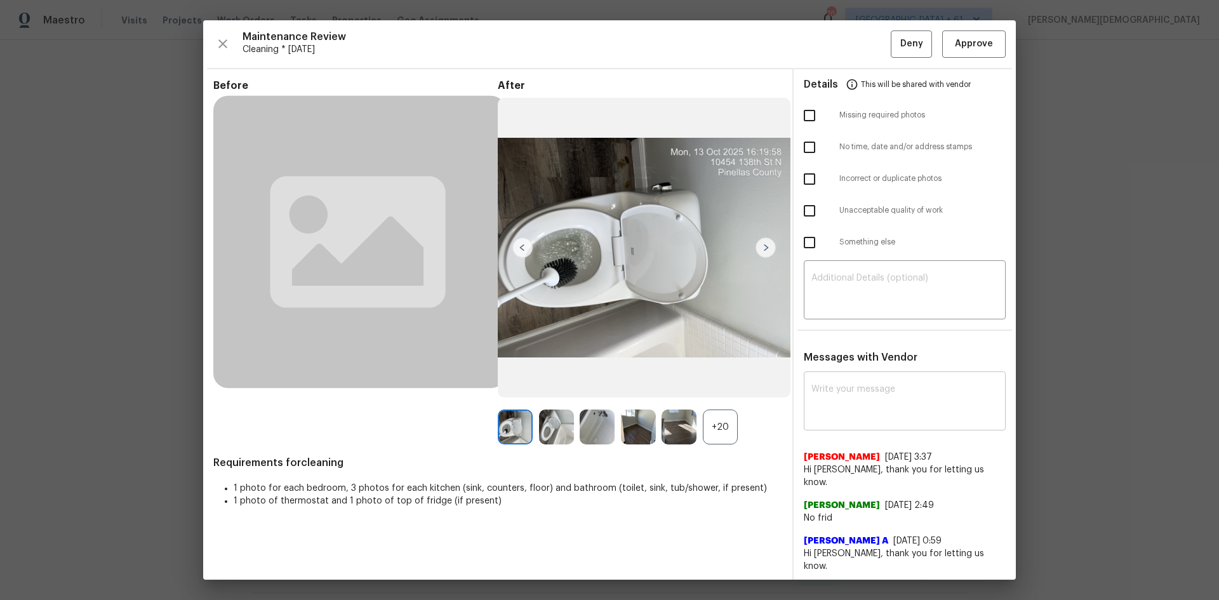
click at [863, 385] on textarea at bounding box center [904, 403] width 187 height 36
paste textarea "Maintenance Audit Team: Hello! Unfortunately, this cleaning visit completed on …"
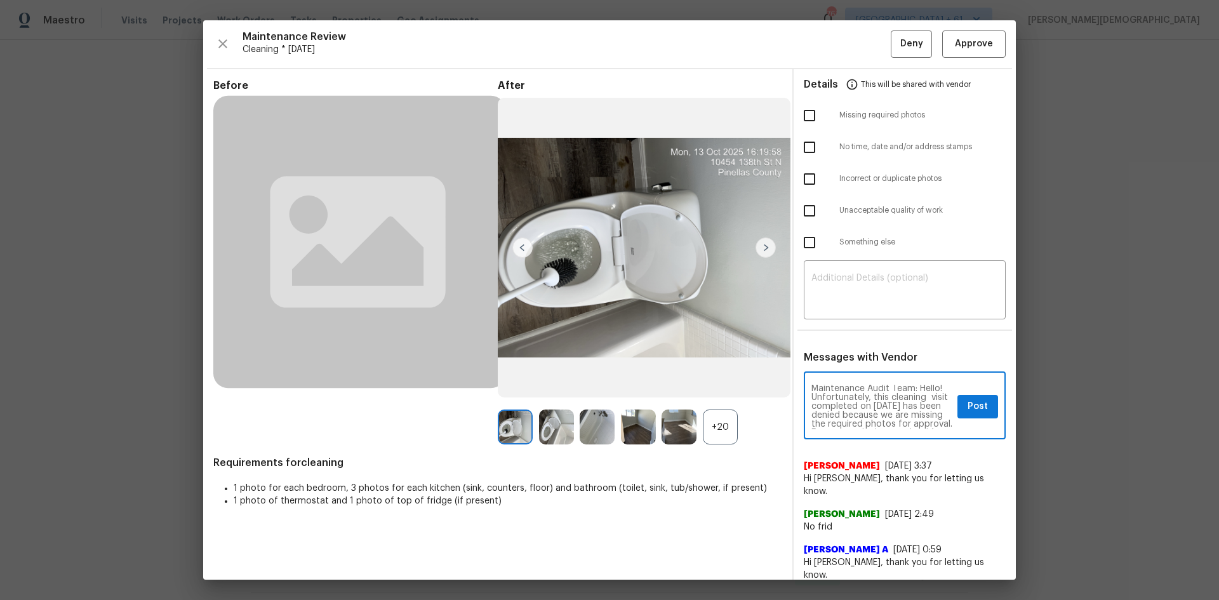
scroll to position [0, 0]
type textarea "Maintenance Audit Team: Hello! Unfortunately, this cleaning visit completed on …"
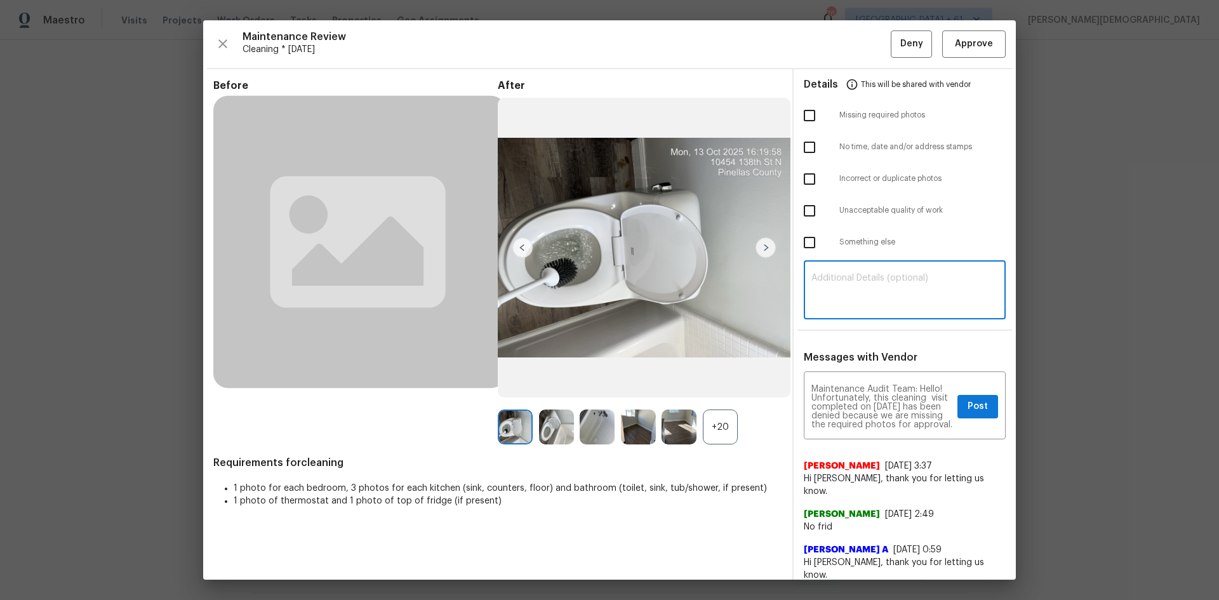
click at [863, 294] on textarea at bounding box center [904, 292] width 187 height 36
paste textarea "Maintenance Audit Team: Hello! Unfortunately, this cleaning visit completed on …"
type textarea "Maintenance Audit Team: Hello! Unfortunately, this cleaning visit completed on …"
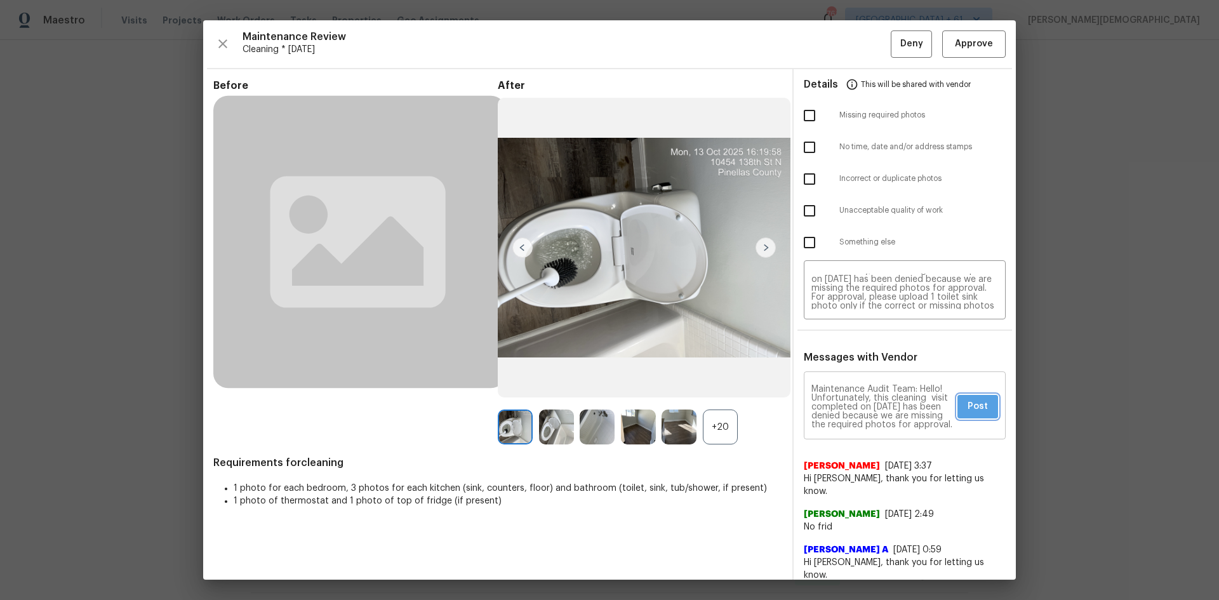
click at [866, 399] on span "Post" at bounding box center [977, 407] width 20 height 16
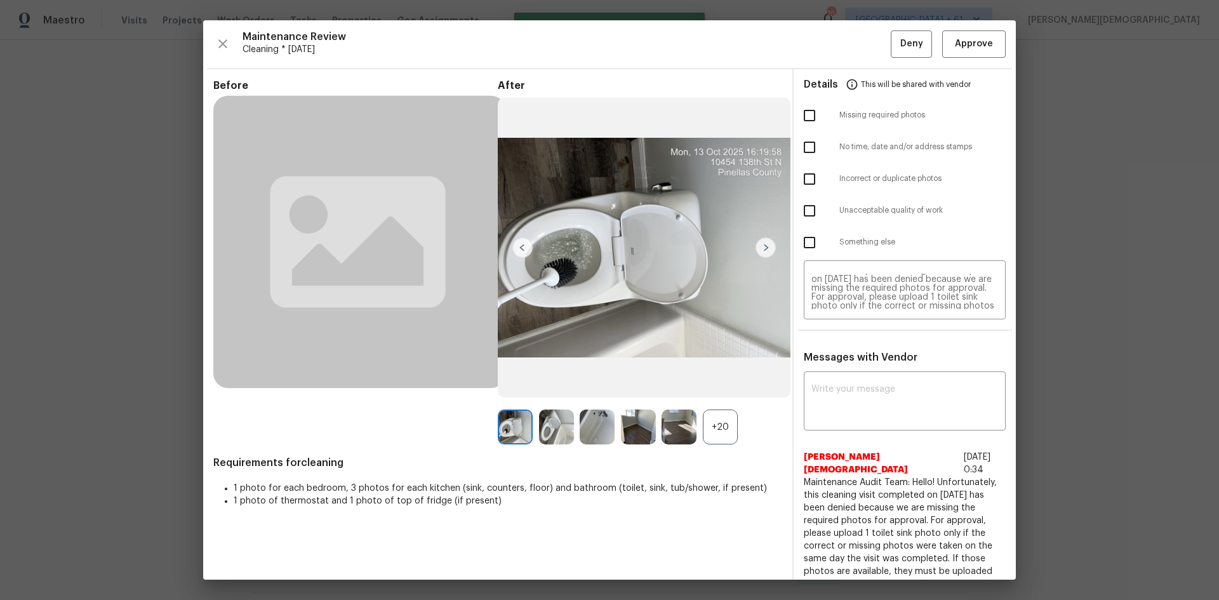
click at [808, 114] on input "checkbox" at bounding box center [809, 115] width 27 height 27
checkbox input "true"
click at [866, 44] on span "Deny" at bounding box center [911, 44] width 23 height 16
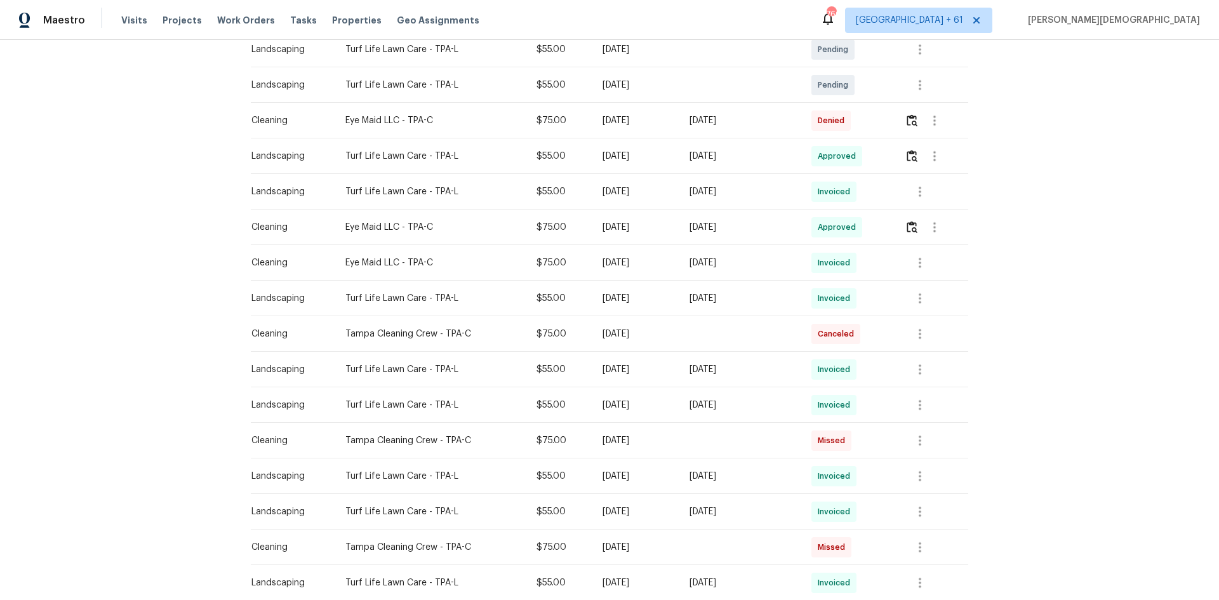
scroll to position [0, 0]
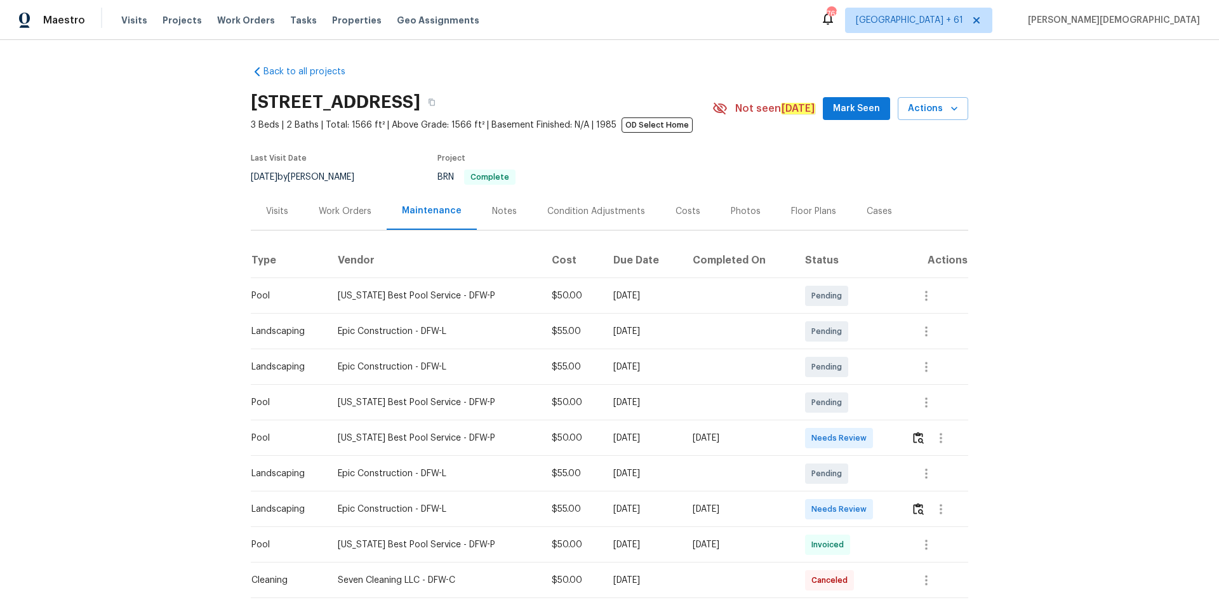
scroll to position [127, 0]
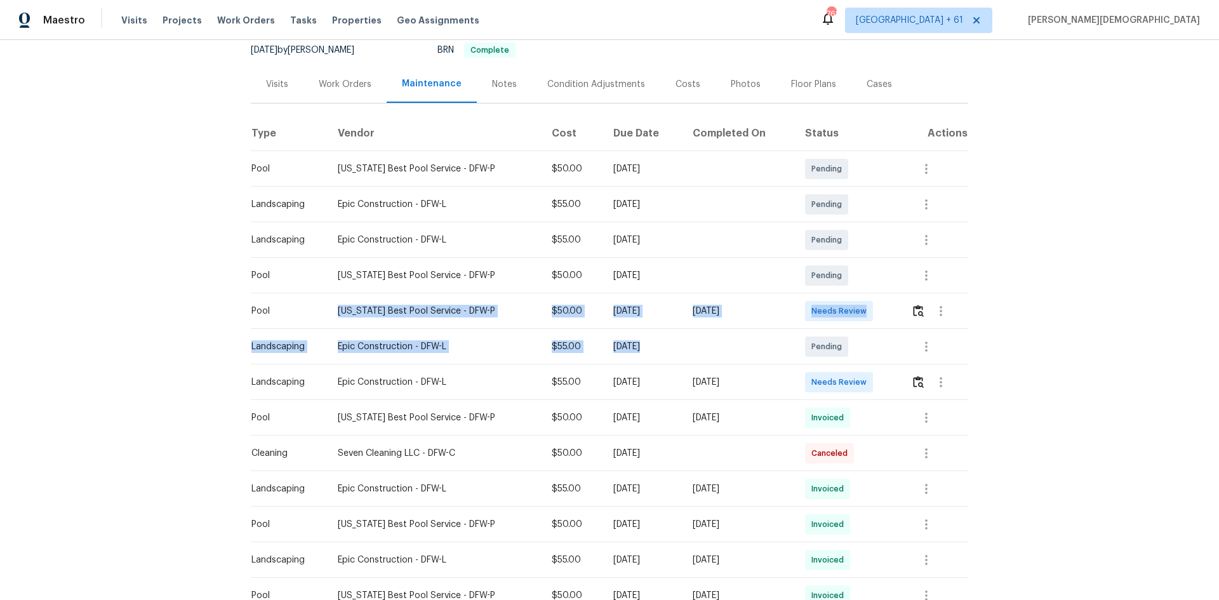
drag, startPoint x: 278, startPoint y: 312, endPoint x: 734, endPoint y: 333, distance: 456.9
click at [734, 333] on tbody "Pool [US_STATE] Best Pool Service - DFW-P $50.00 [DATE] Pending Landscaping Epi…" at bounding box center [609, 595] width 717 height 889
click at [866, 305] on img "button" at bounding box center [918, 311] width 11 height 12
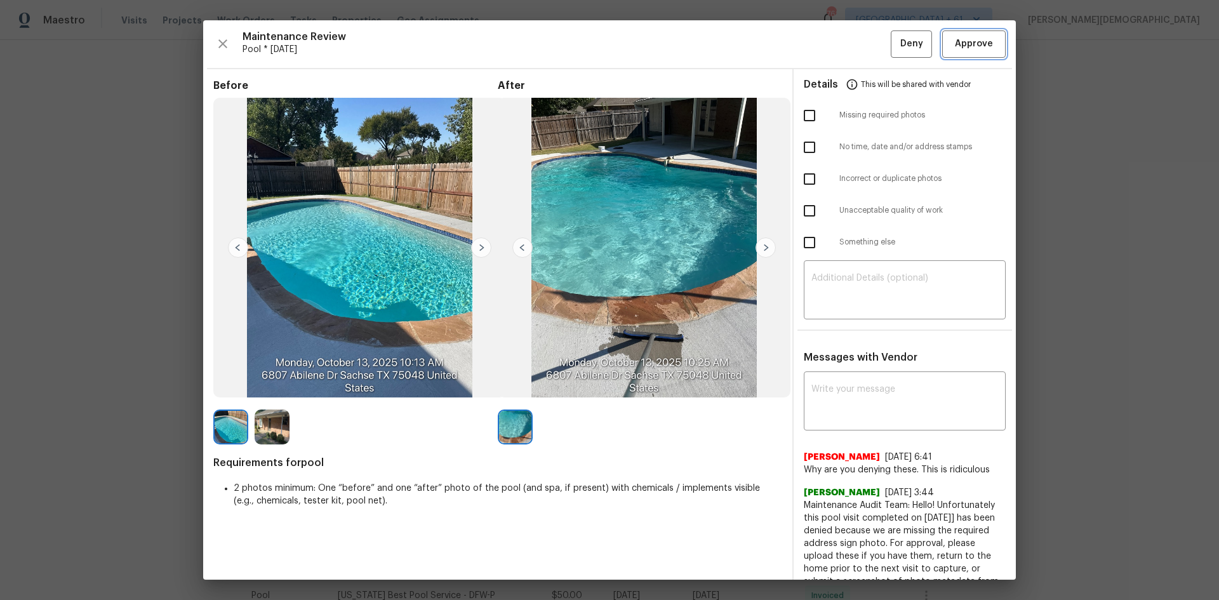
click at [866, 44] on span "Approve" at bounding box center [974, 44] width 38 height 16
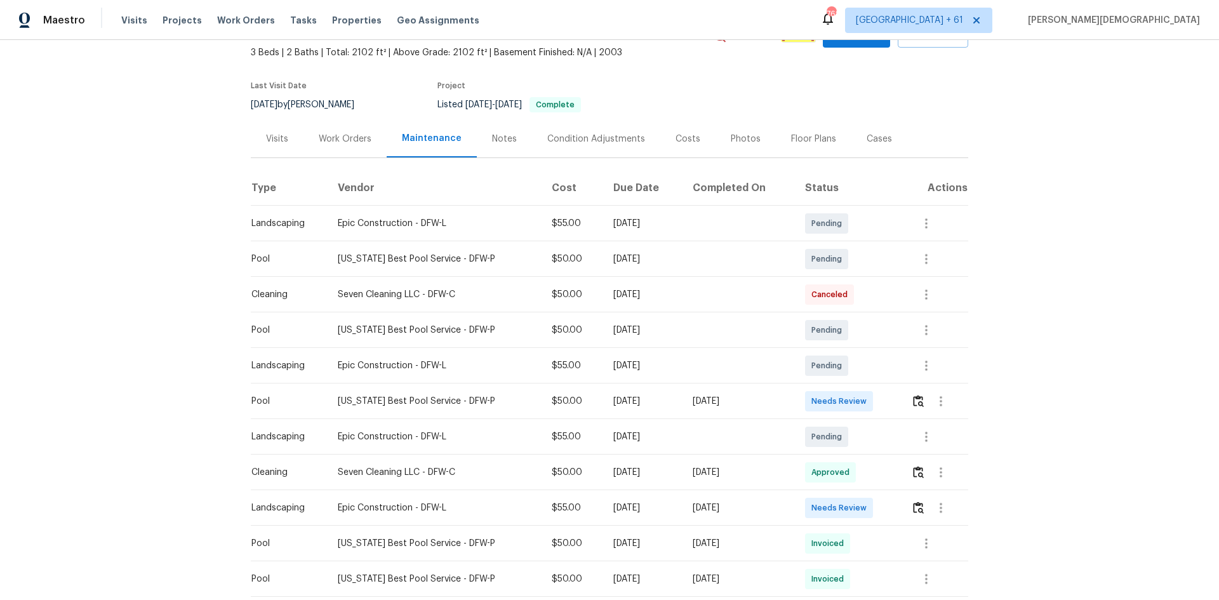
scroll to position [127, 0]
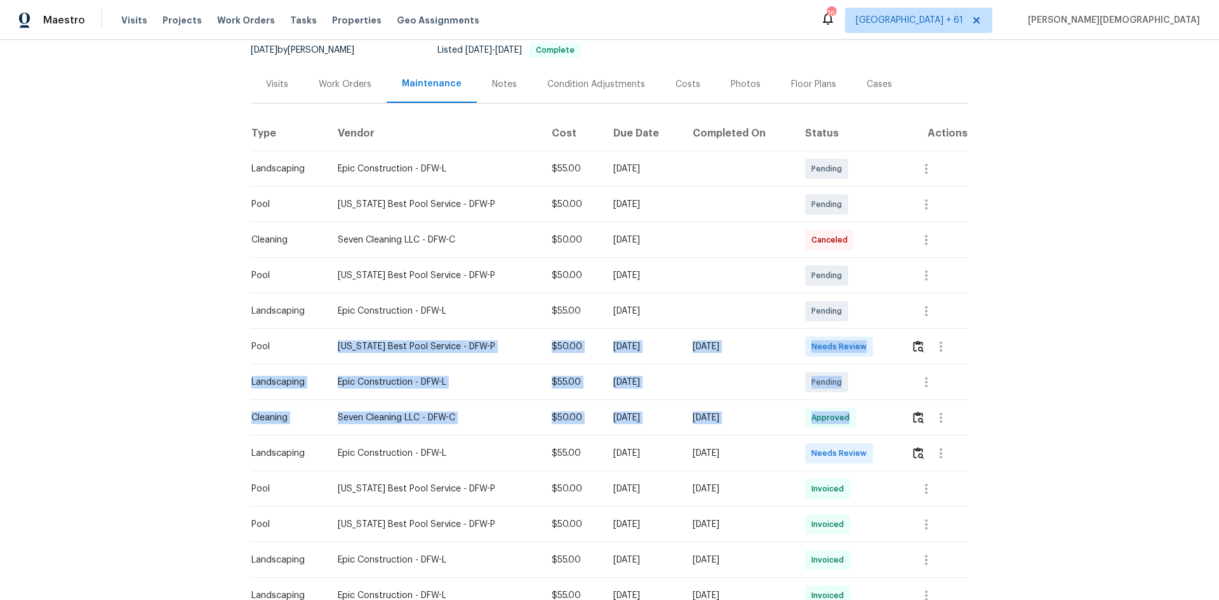
drag, startPoint x: 305, startPoint y: 340, endPoint x: 891, endPoint y: 402, distance: 589.8
click at [866, 401] on tbody "Landscaping Epic Construction - DFW-L $55.00 Mon, Oct 27 2025 Pending Pool Texa…" at bounding box center [609, 595] width 717 height 889
click at [866, 347] on button "button" at bounding box center [941, 346] width 30 height 30
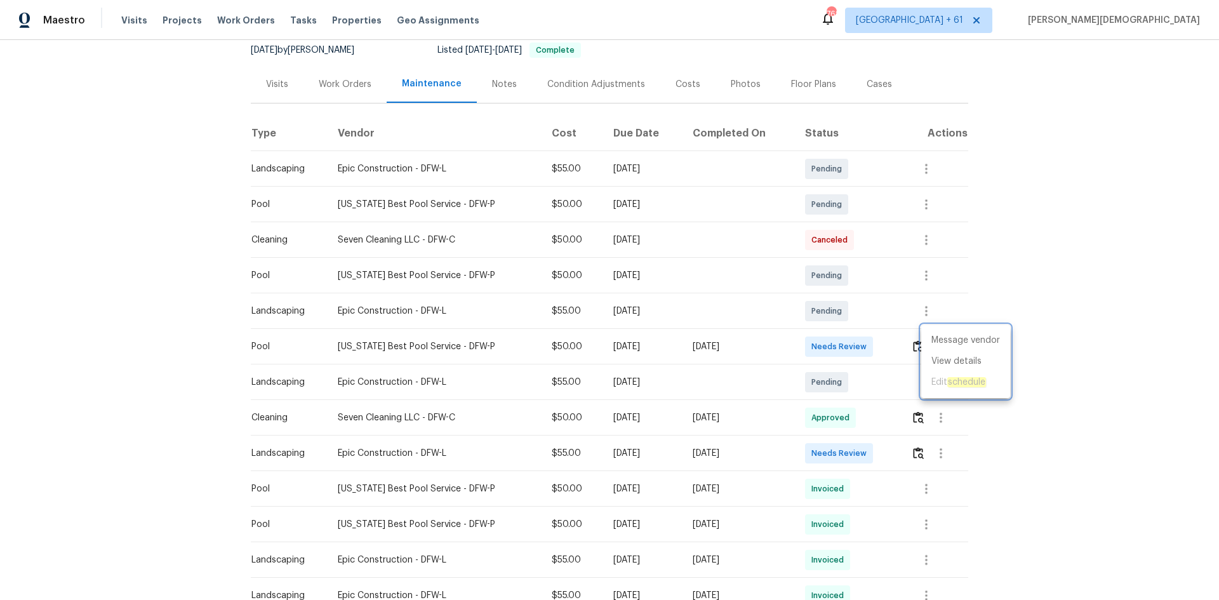
click at [866, 342] on div at bounding box center [609, 300] width 1219 height 600
click at [866, 342] on img "button" at bounding box center [918, 346] width 11 height 12
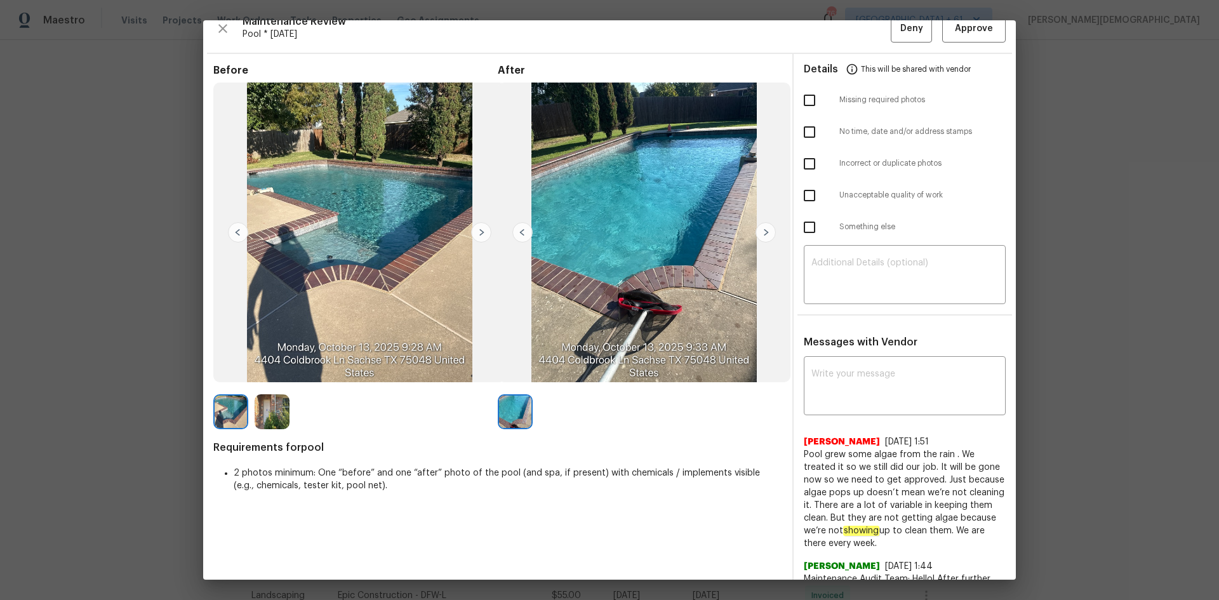
scroll to position [0, 0]
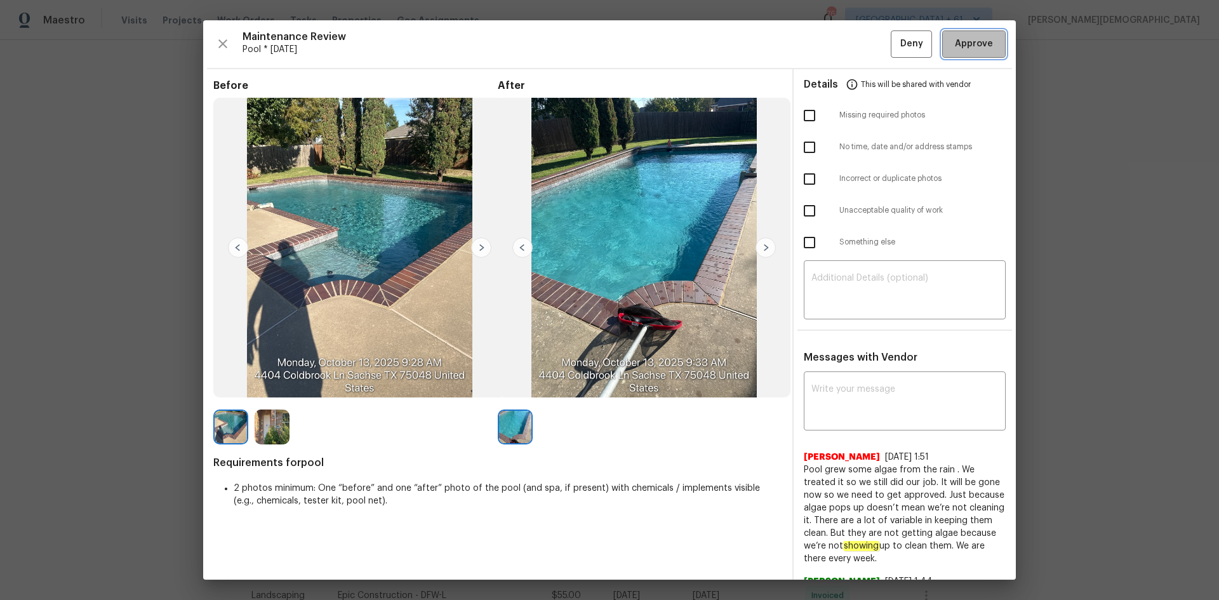
click at [866, 51] on button "Approve" at bounding box center [973, 43] width 63 height 27
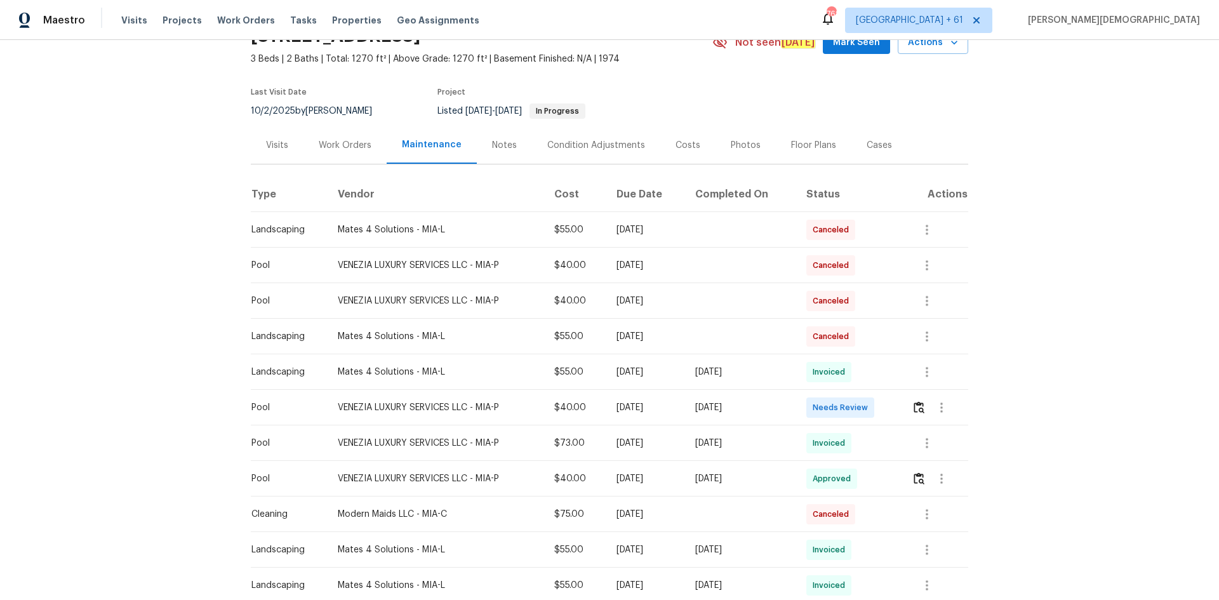
scroll to position [127, 0]
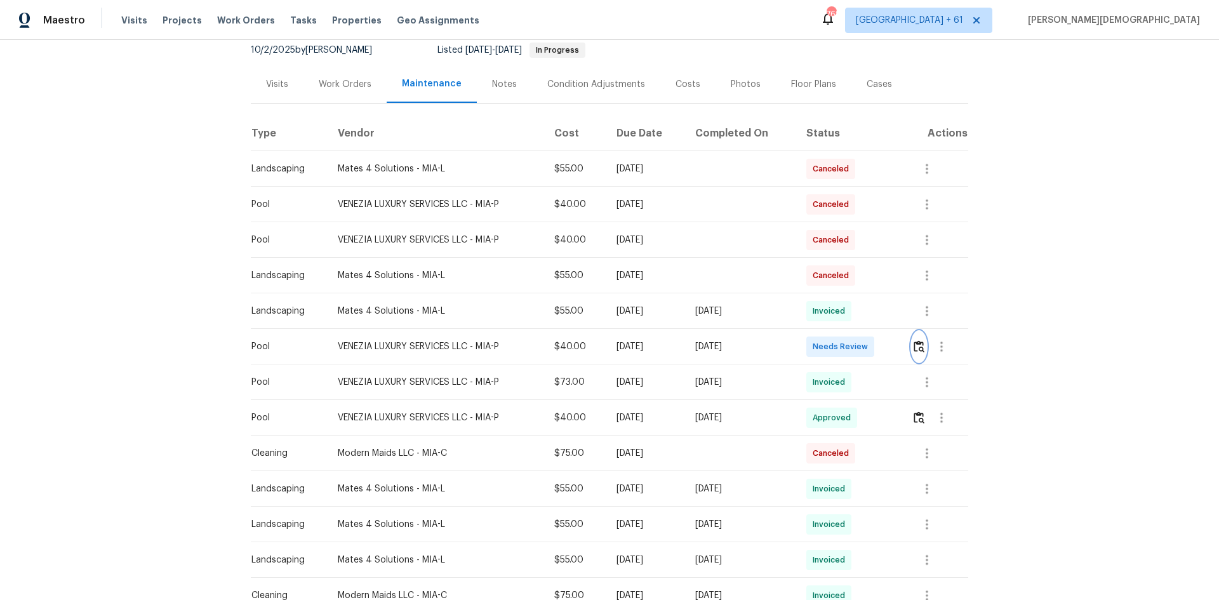
click at [866, 340] on img "button" at bounding box center [918, 346] width 11 height 12
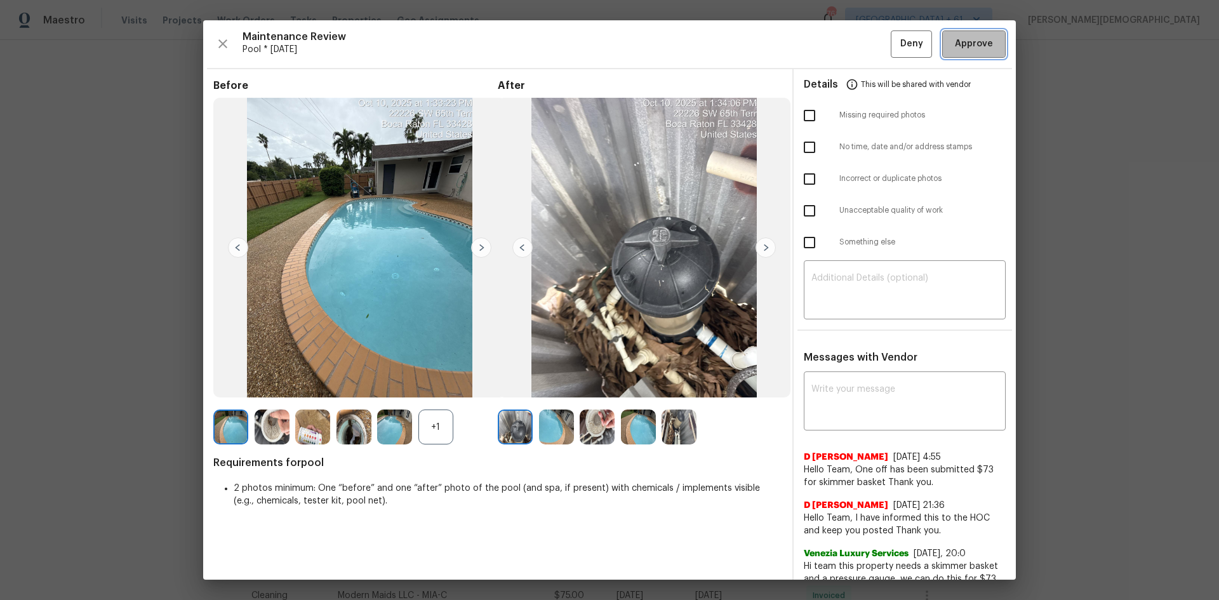
click at [866, 51] on button "Approve" at bounding box center [973, 43] width 63 height 27
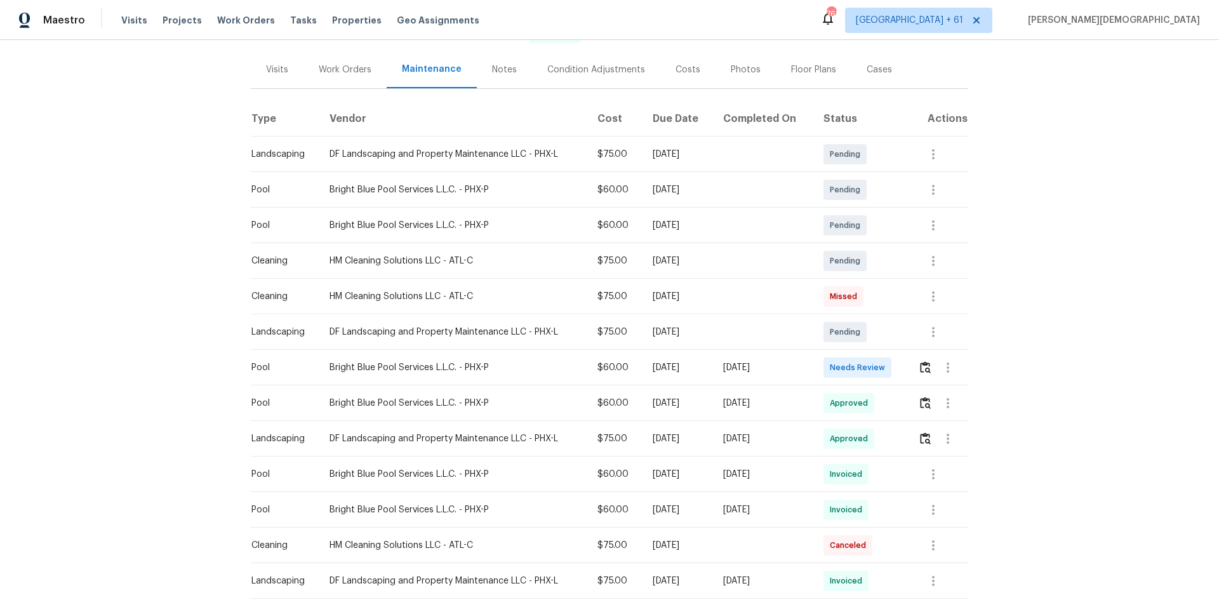
scroll to position [254, 0]
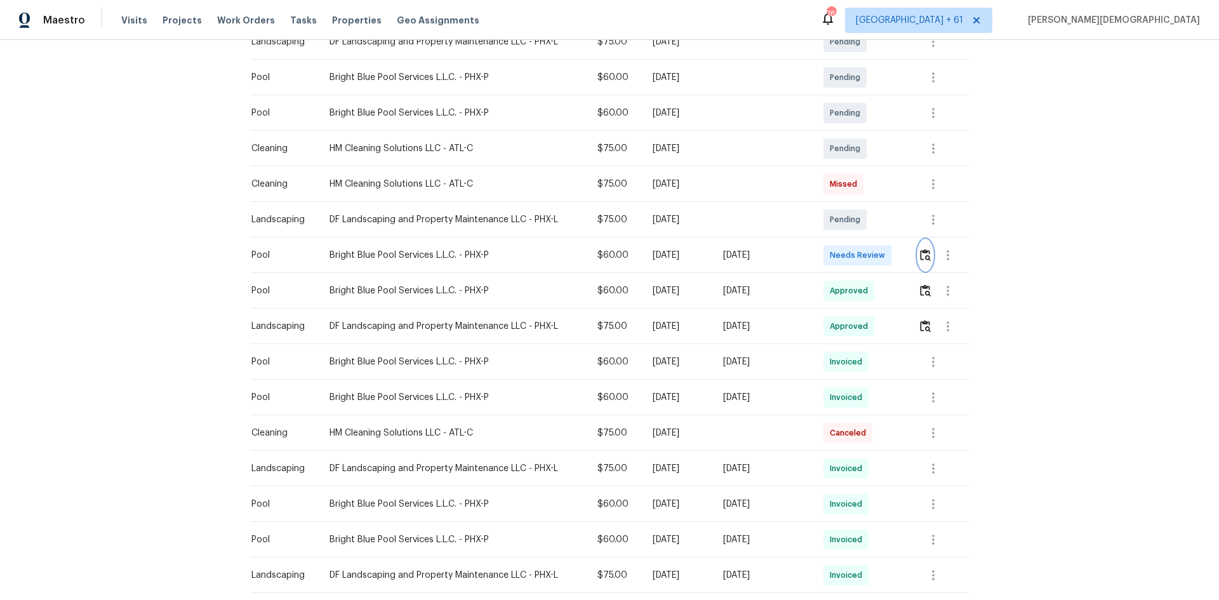
click at [656, 262] on button "button" at bounding box center [925, 255] width 15 height 30
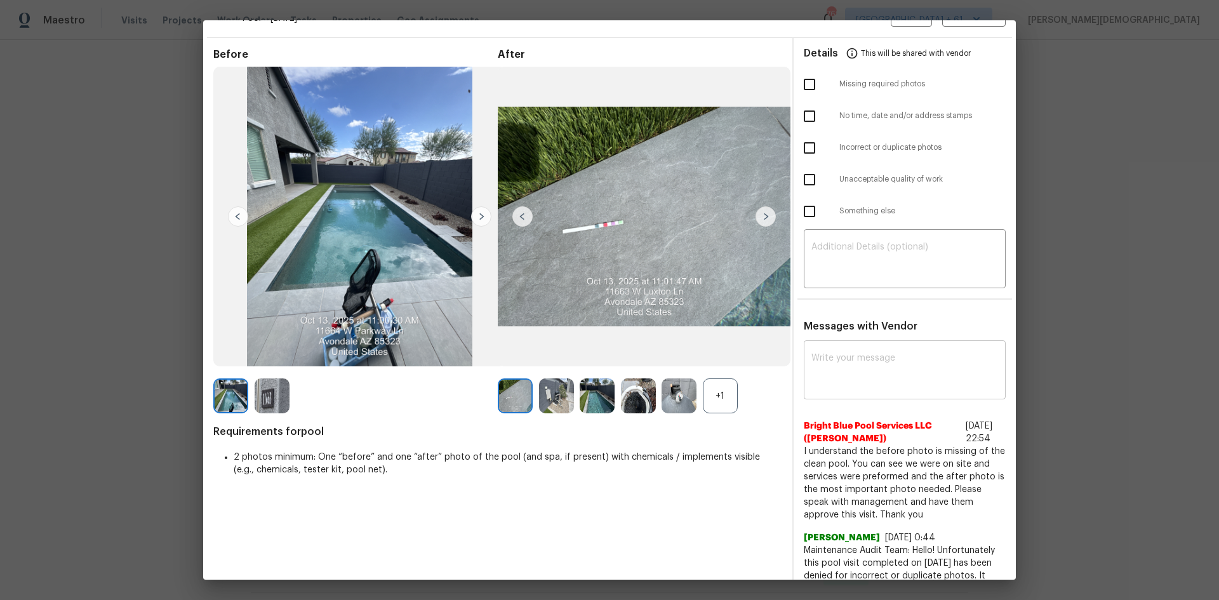
scroll to position [0, 0]
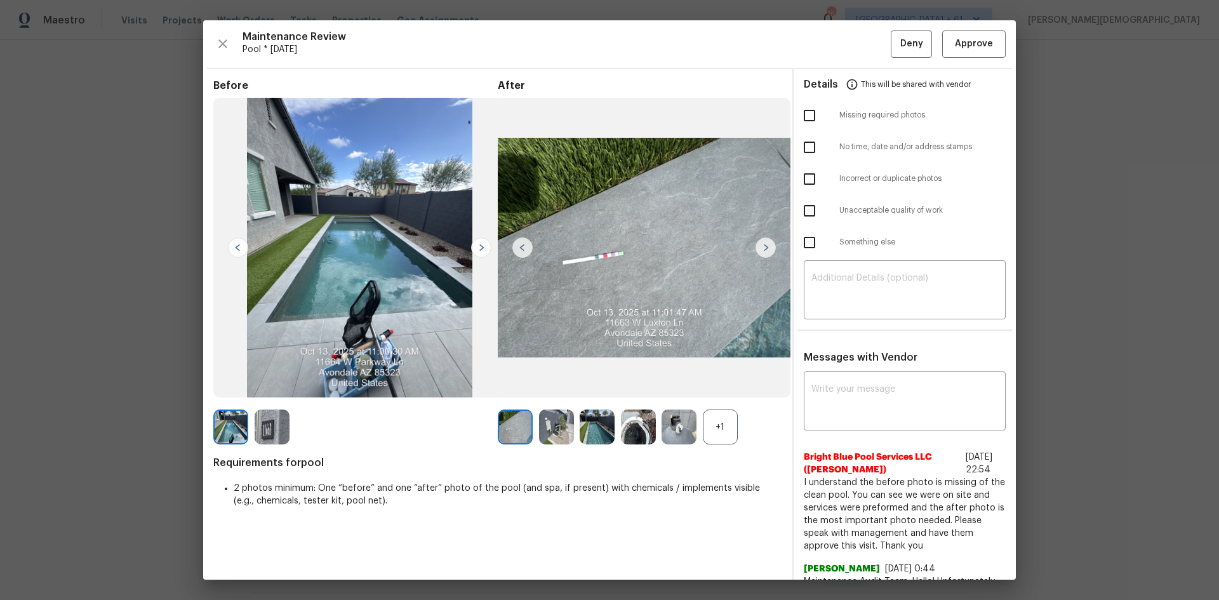
click at [656, 57] on div "Maintenance Review Pool * [DATE] Deny Approve Before After +1 Requirements for …" at bounding box center [609, 299] width 813 height 559
click at [656, 45] on span "Approve" at bounding box center [974, 44] width 38 height 16
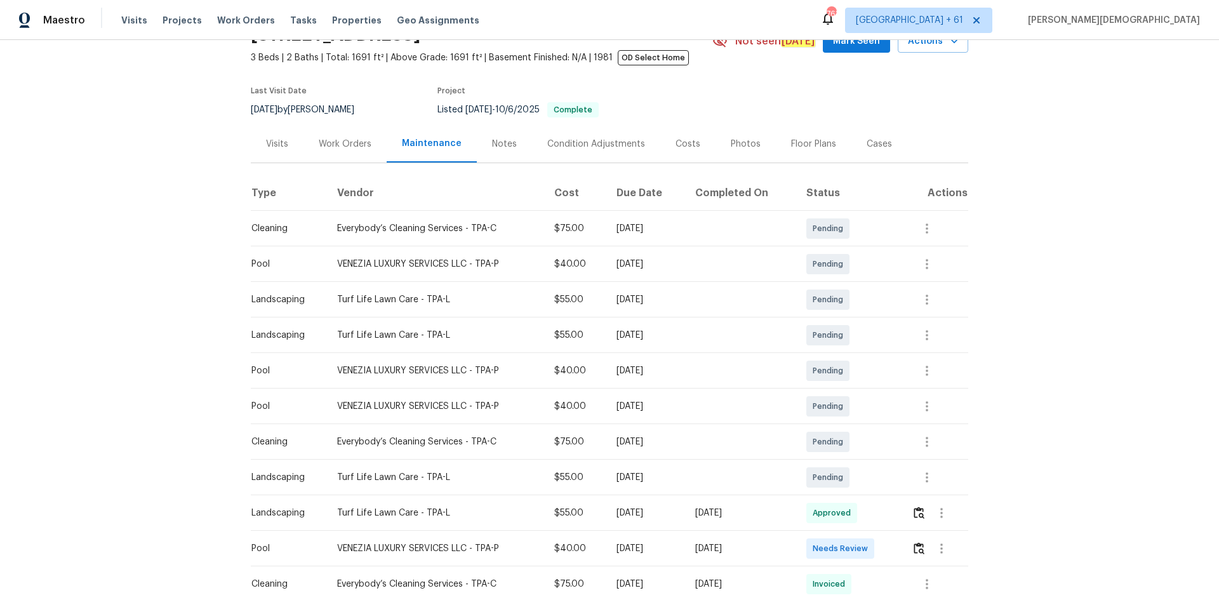
scroll to position [190, 0]
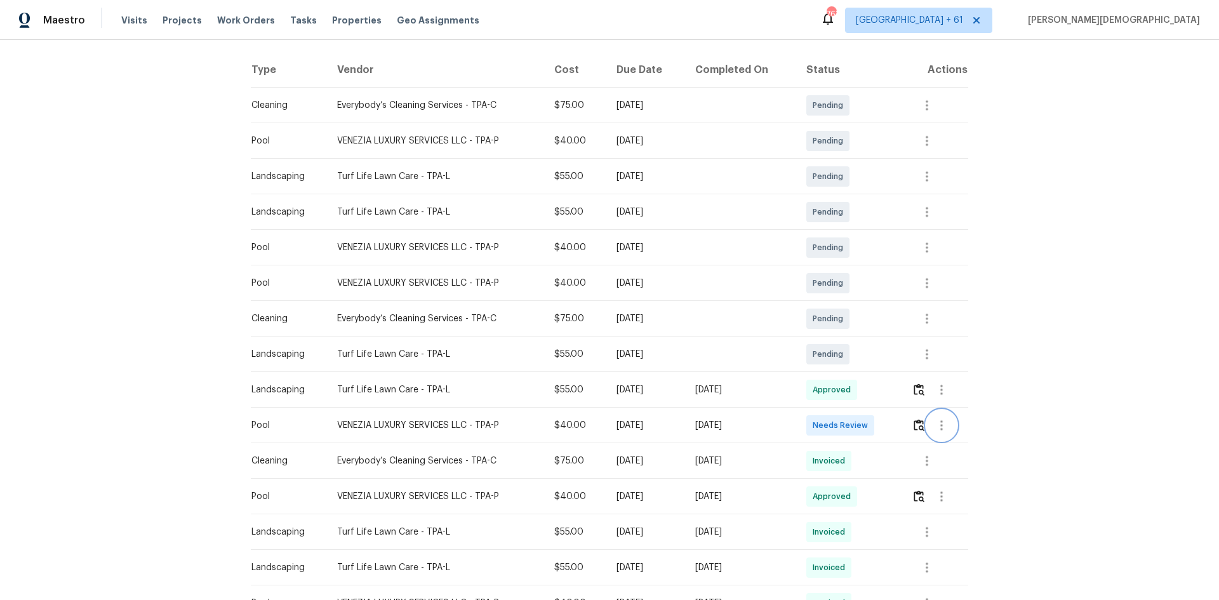
click at [866, 401] on button "button" at bounding box center [941, 425] width 30 height 30
click at [866, 401] on div at bounding box center [609, 300] width 1219 height 600
click at [866, 401] on img "button" at bounding box center [918, 425] width 11 height 12
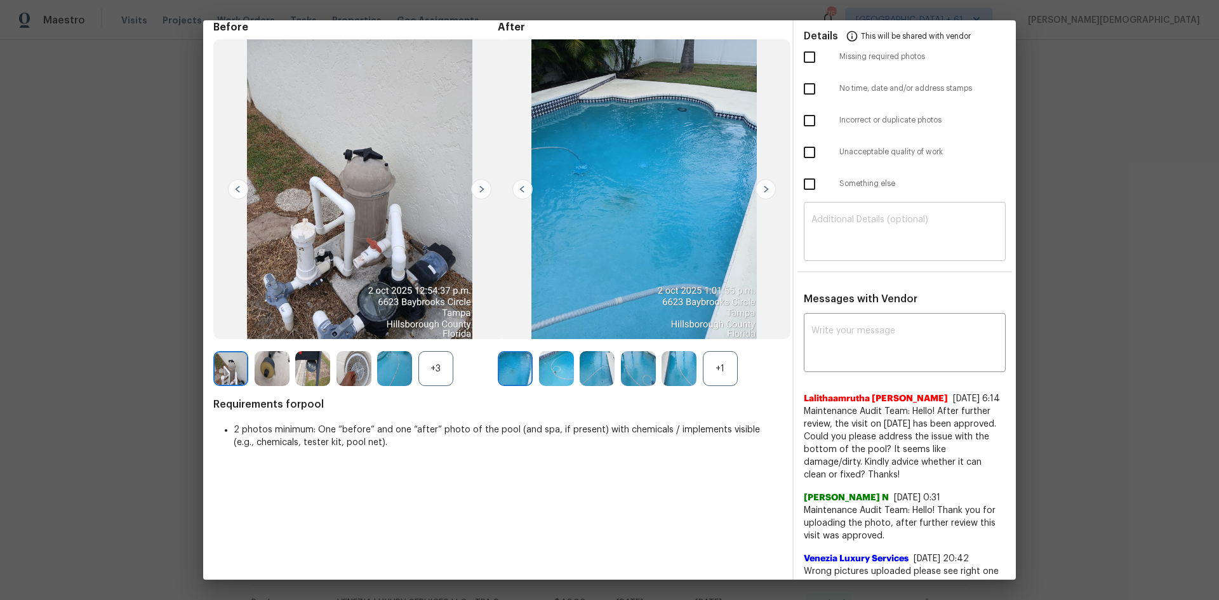
scroll to position [0, 0]
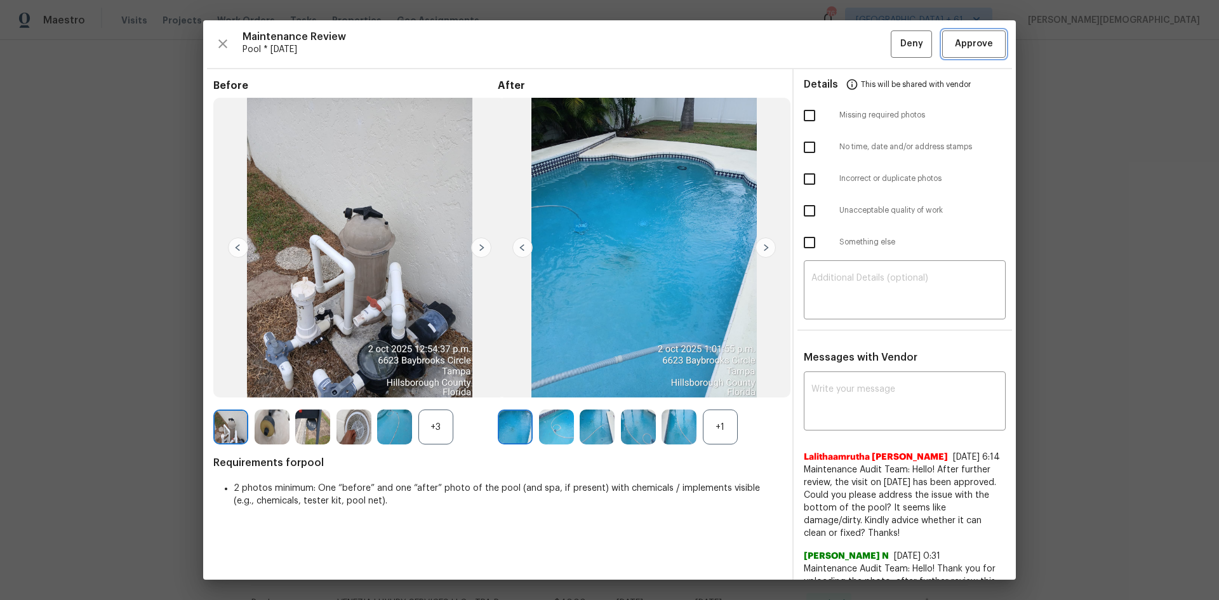
click at [866, 50] on span "Approve" at bounding box center [974, 44] width 38 height 16
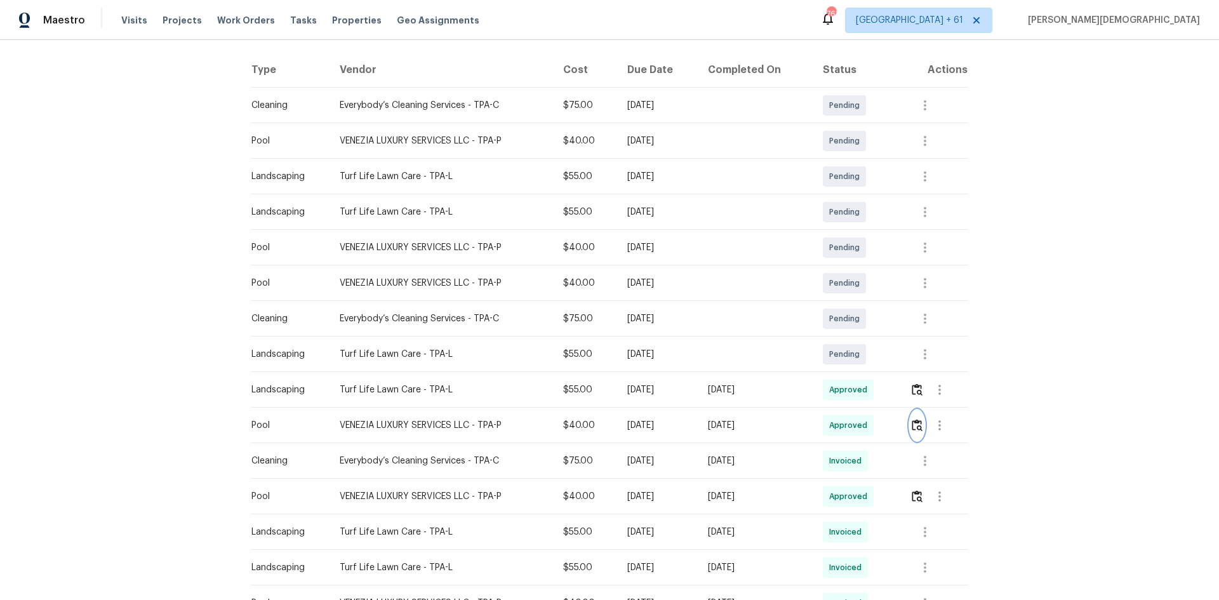
click at [866, 401] on button "button" at bounding box center [917, 425] width 15 height 30
